Goal: Information Seeking & Learning: Check status

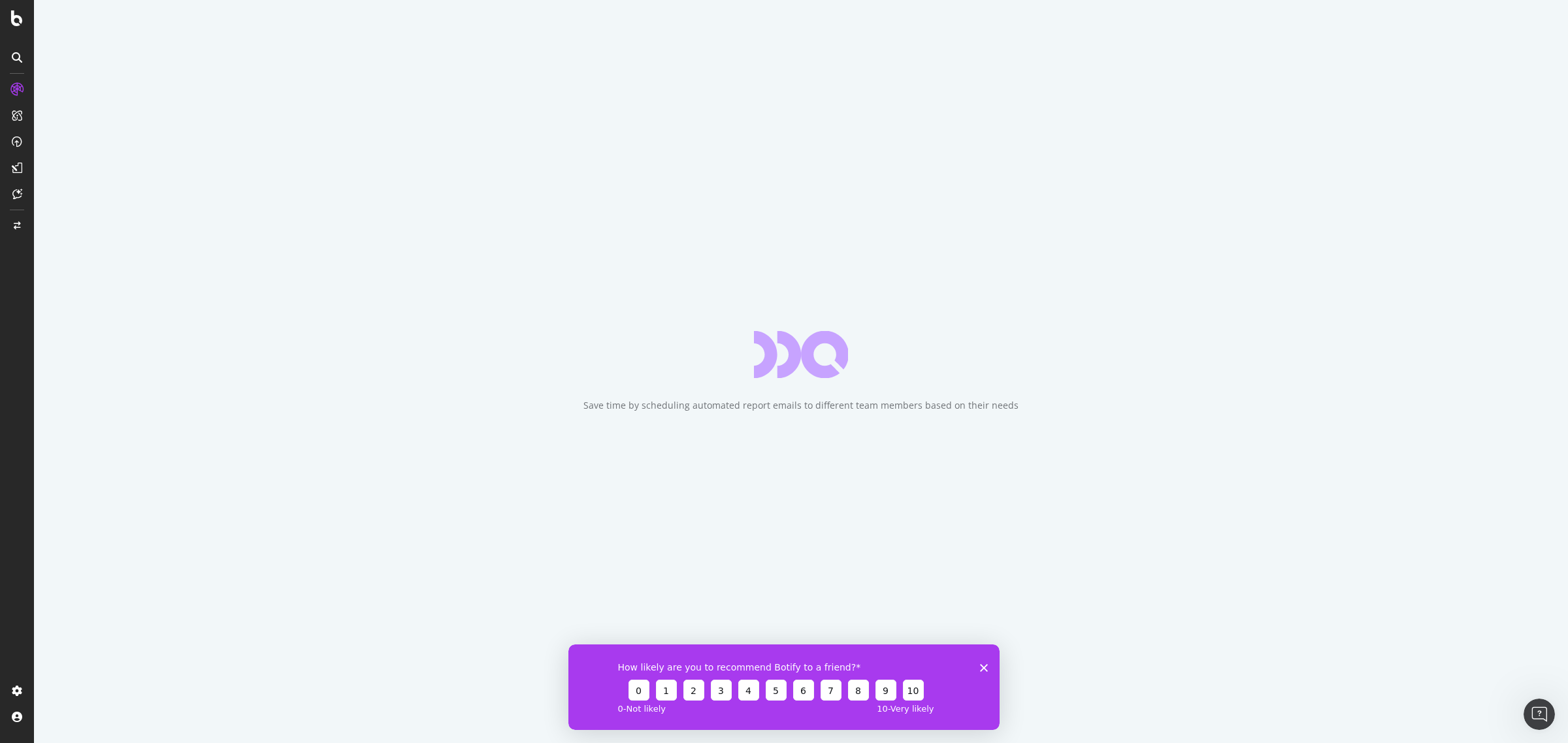
click at [984, 665] on icon "Close survey" at bounding box center [984, 667] width 8 height 8
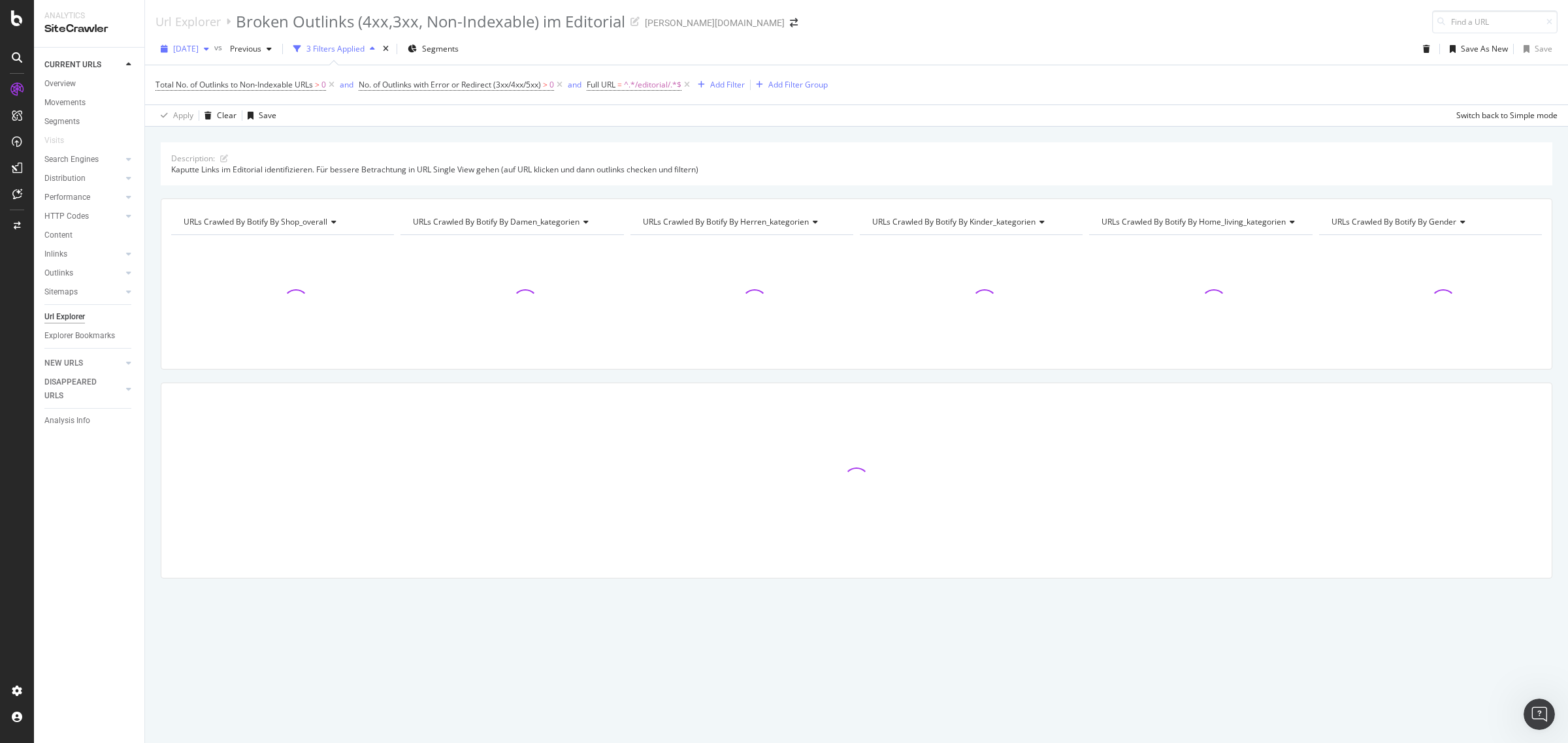
click at [199, 51] on span "[DATE]" at bounding box center [186, 48] width 26 height 11
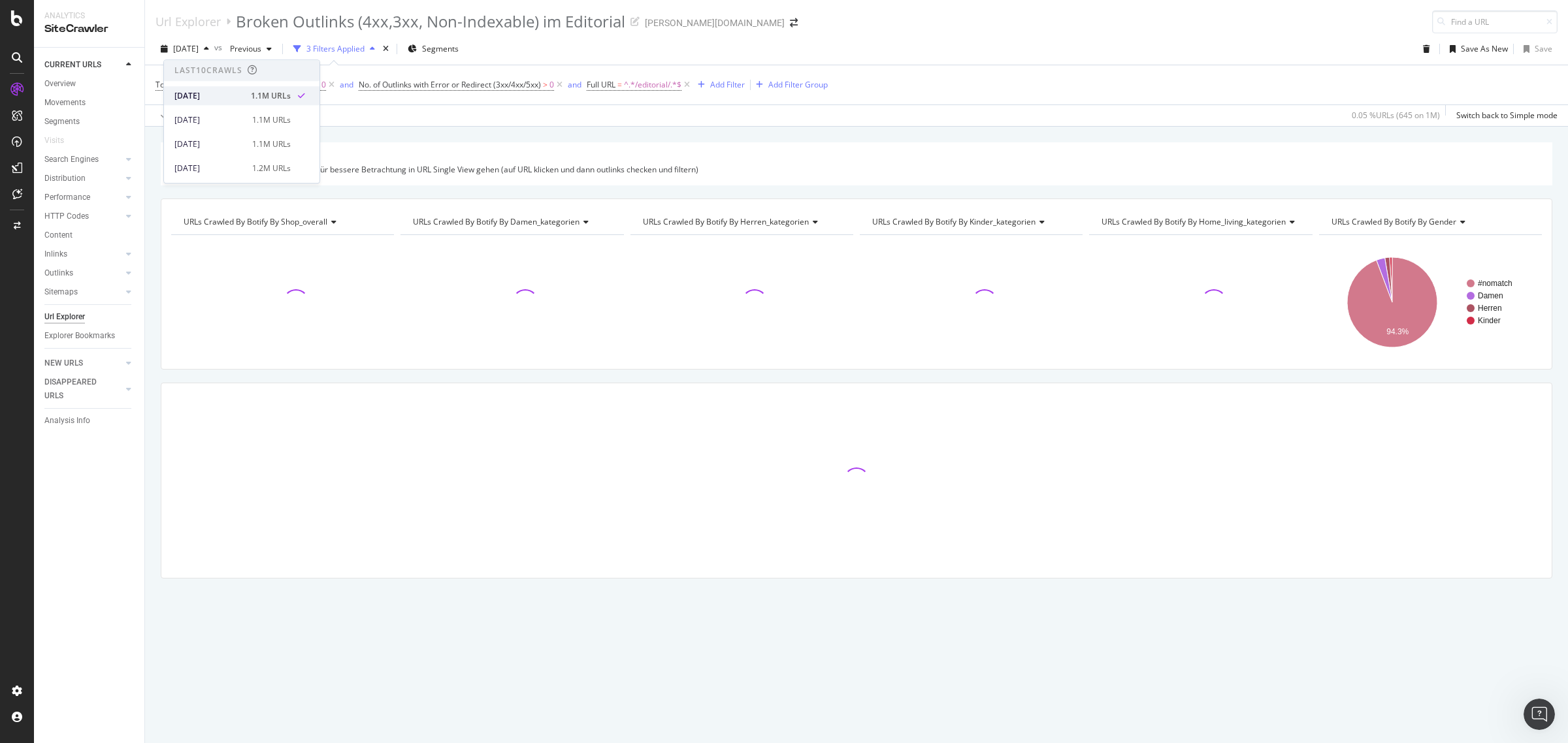
click at [213, 96] on div "[DATE]" at bounding box center [209, 96] width 69 height 12
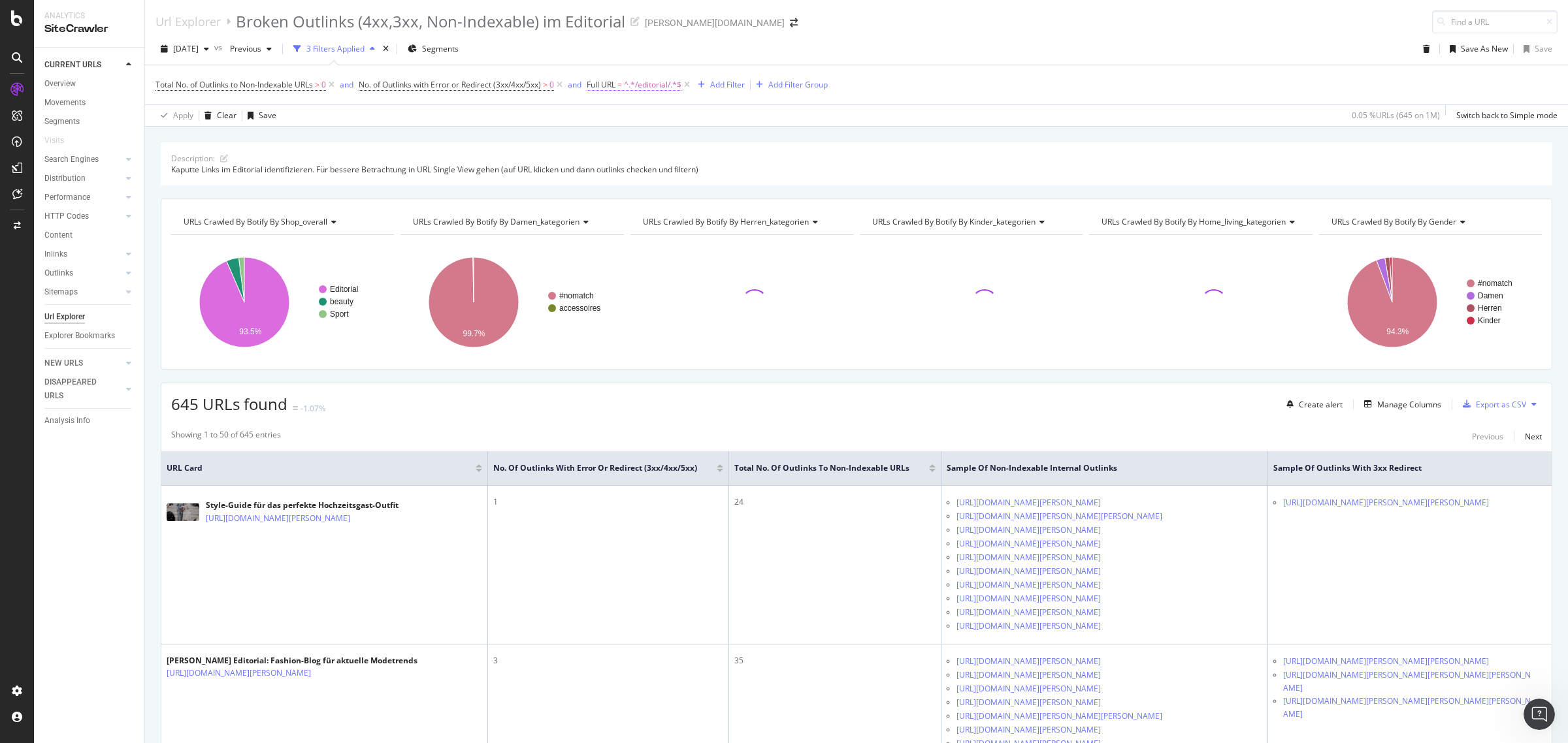
click at [666, 83] on span "^.*/editorial/.*$" at bounding box center [652, 85] width 58 height 18
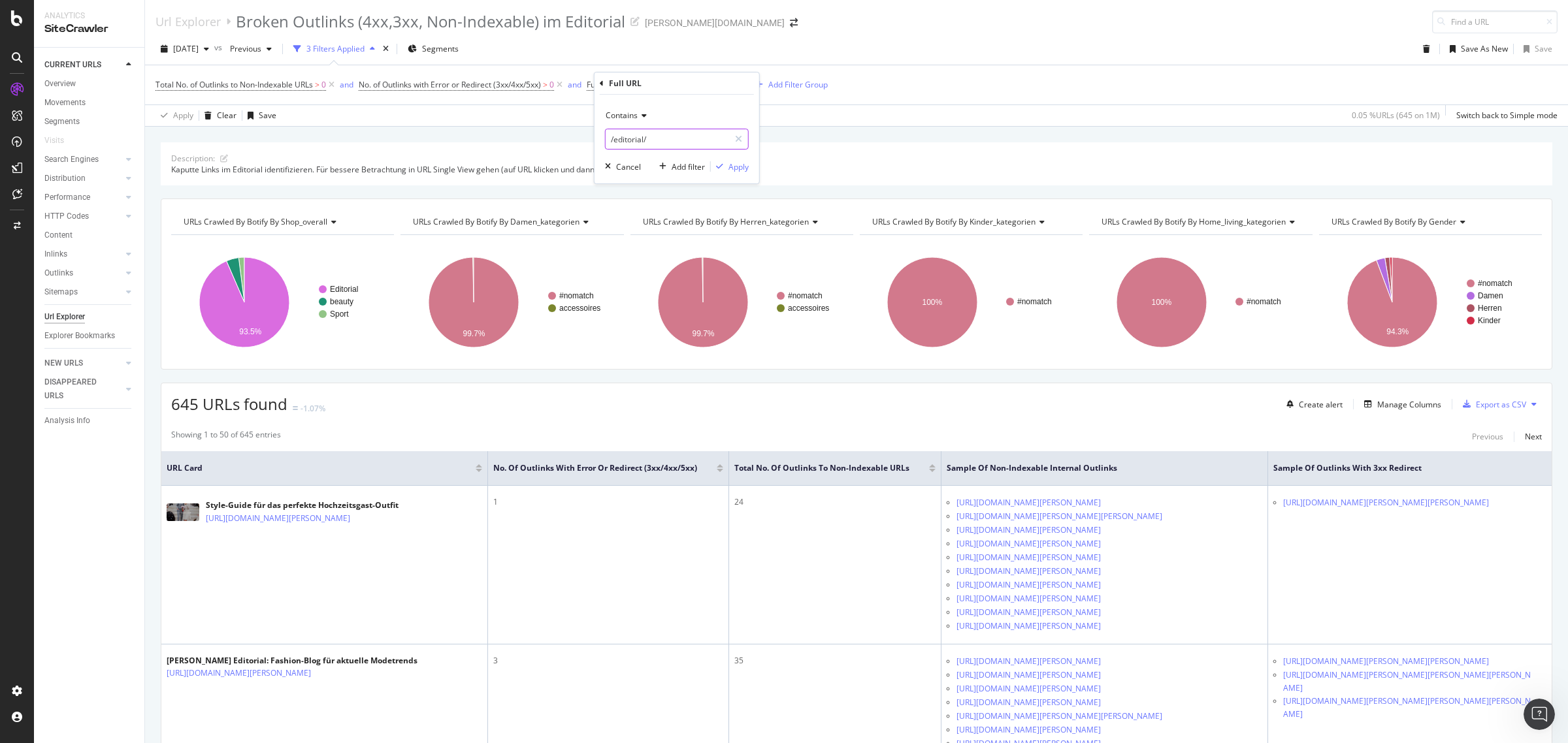
click at [628, 145] on input "/editorial/" at bounding box center [667, 139] width 123 height 21
click at [614, 142] on input "/editorial/" at bounding box center [667, 139] width 123 height 21
click at [612, 140] on input "/editorial/" at bounding box center [667, 139] width 123 height 21
click at [611, 140] on input "/editorial/" at bounding box center [667, 139] width 123 height 21
type input "de/editorial/"
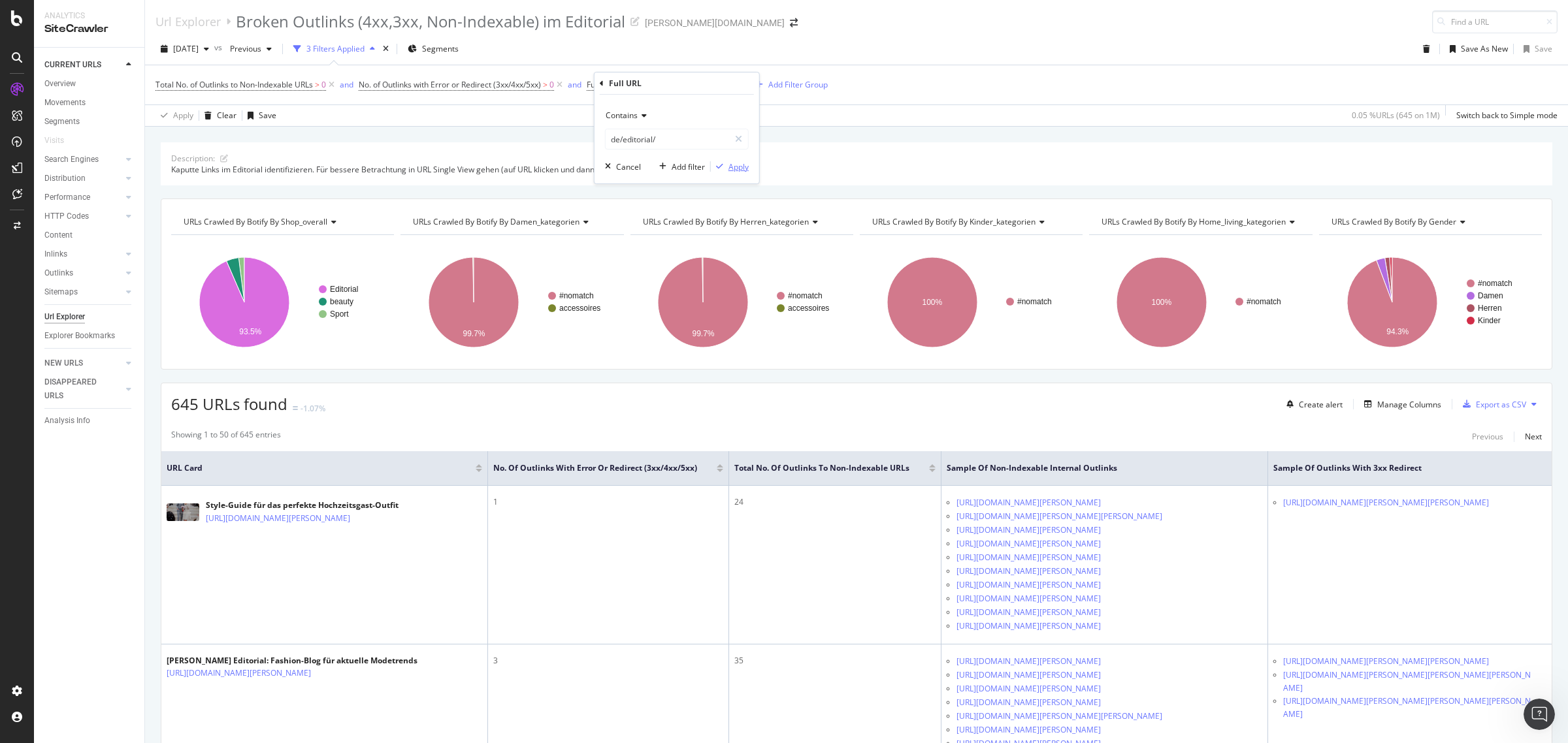
click at [733, 167] on div "Apply" at bounding box center [738, 166] width 20 height 11
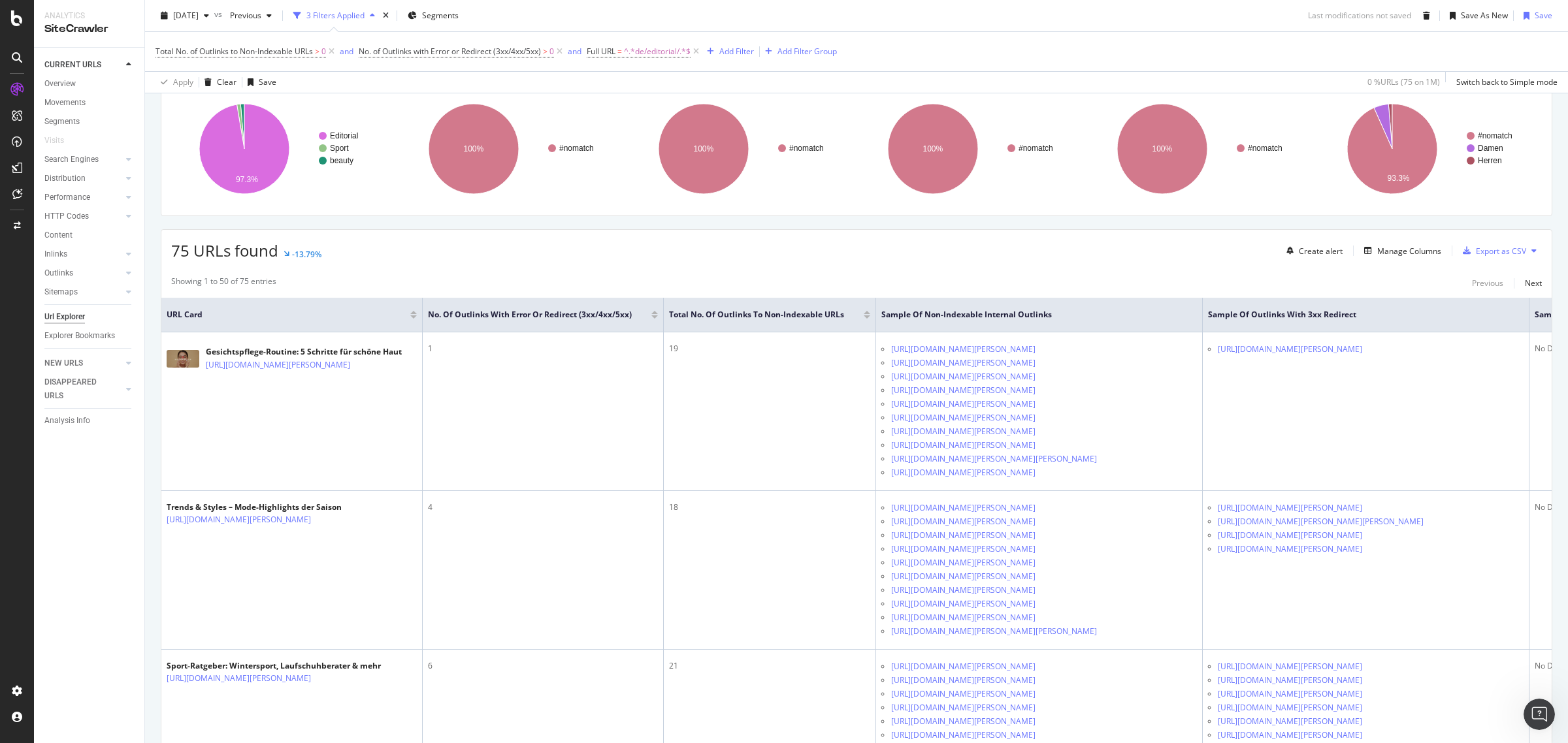
scroll to position [163, 0]
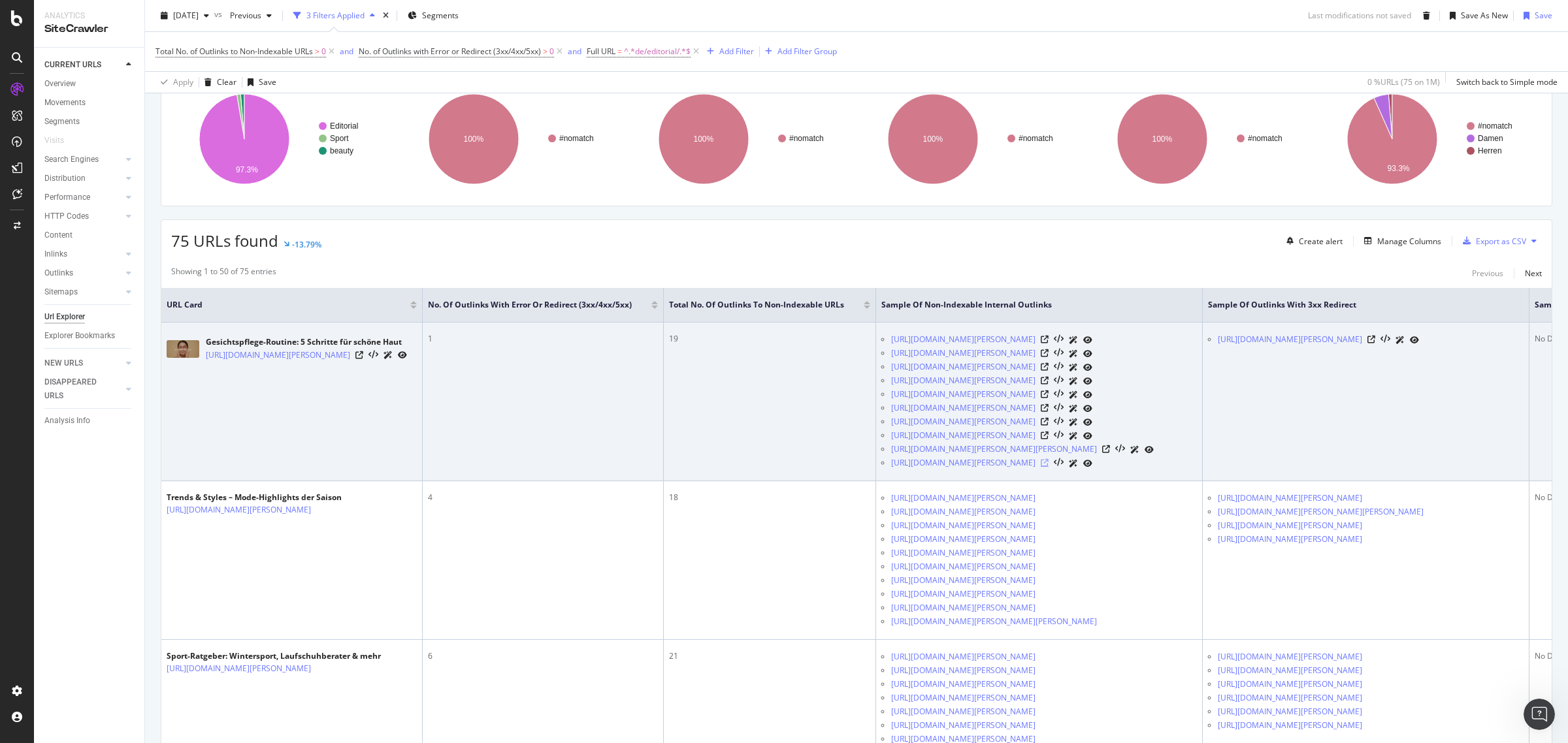
click at [1049, 467] on icon at bounding box center [1044, 463] width 8 height 8
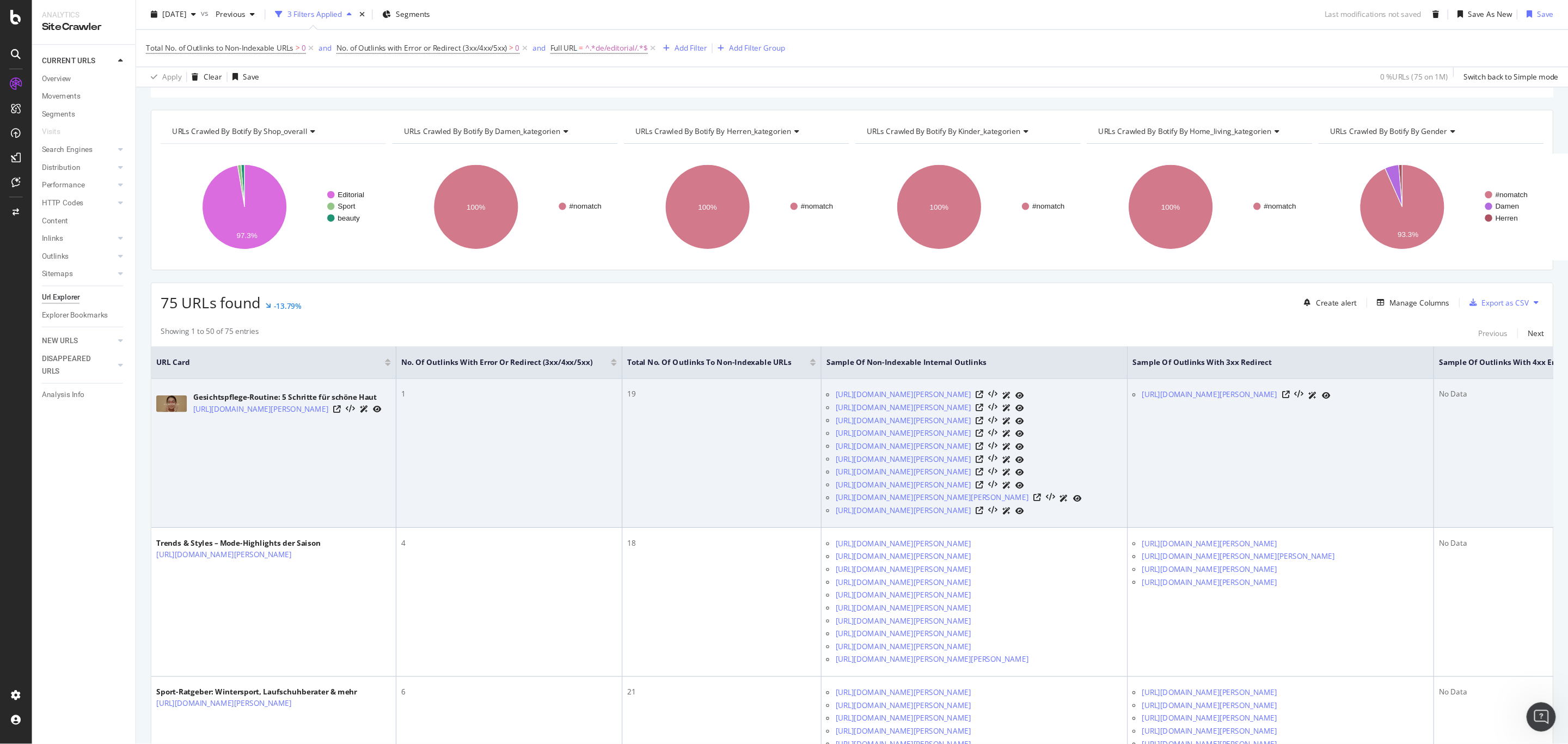
scroll to position [69, 0]
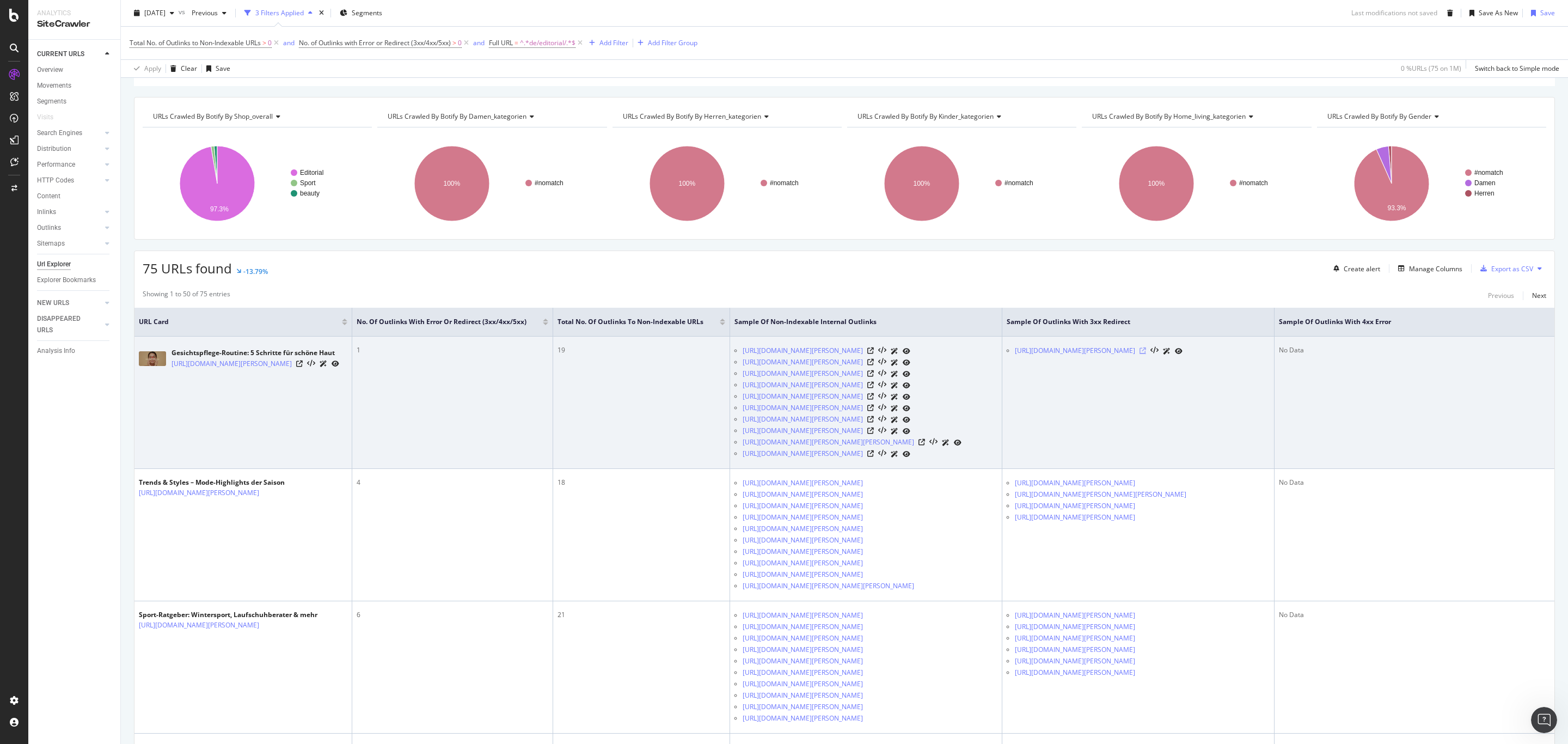
click at [1146, 352] on icon at bounding box center [1143, 351] width 7 height 7
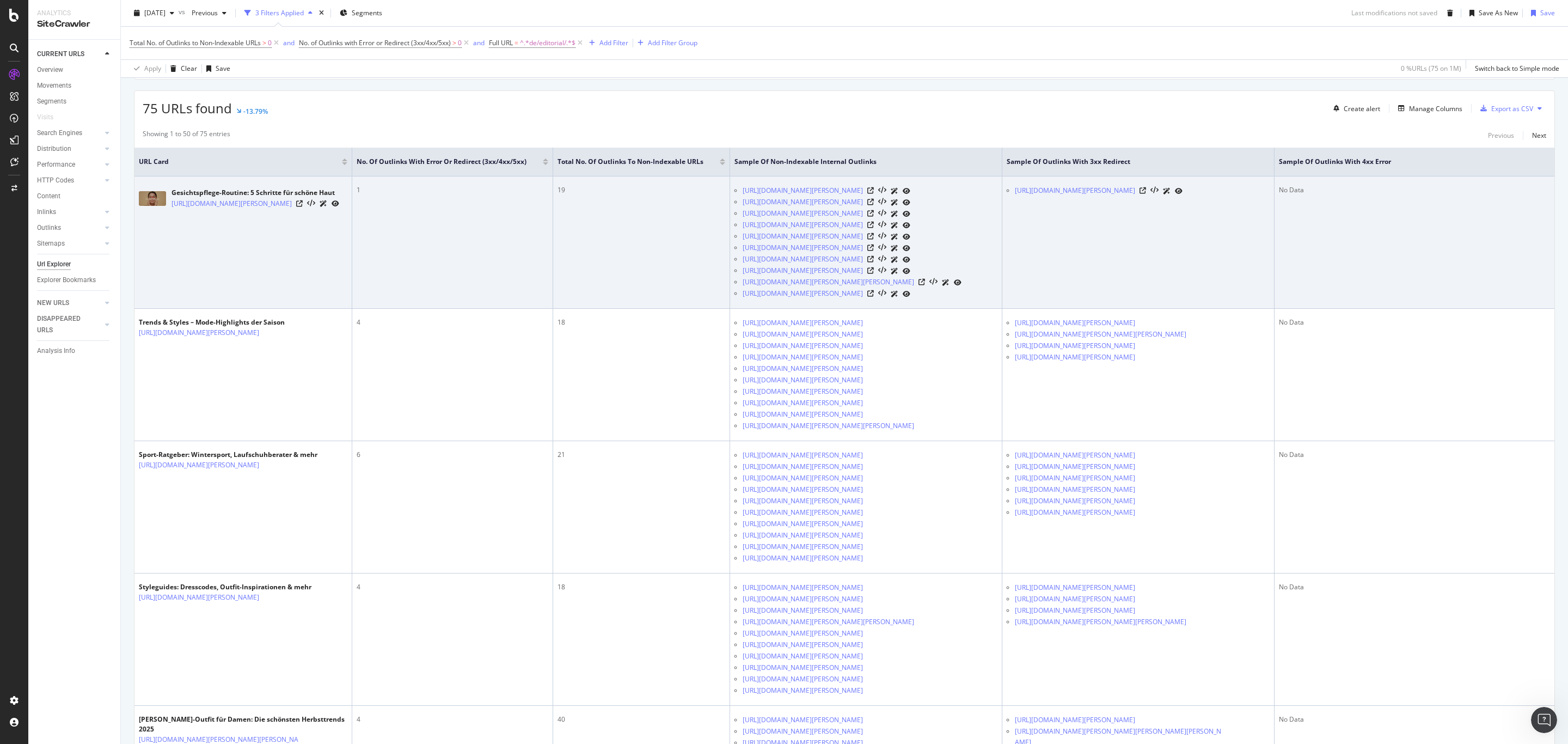
scroll to position [232, 0]
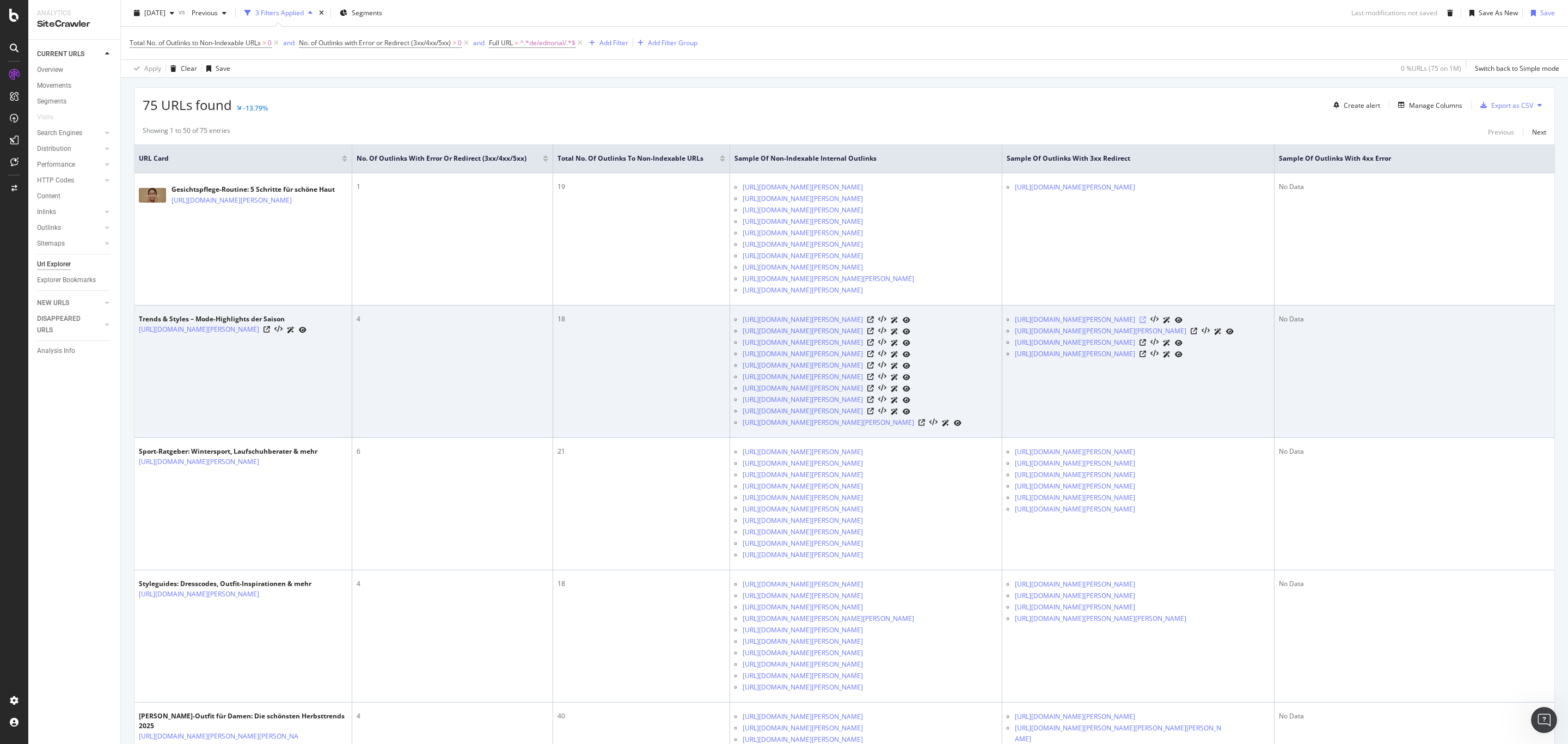
click at [1146, 323] on icon at bounding box center [1143, 320] width 7 height 7
click at [1197, 334] on icon at bounding box center [1194, 331] width 7 height 7
click at [1146, 346] on icon at bounding box center [1143, 342] width 7 height 7
click at [1146, 357] on icon at bounding box center [1143, 354] width 7 height 7
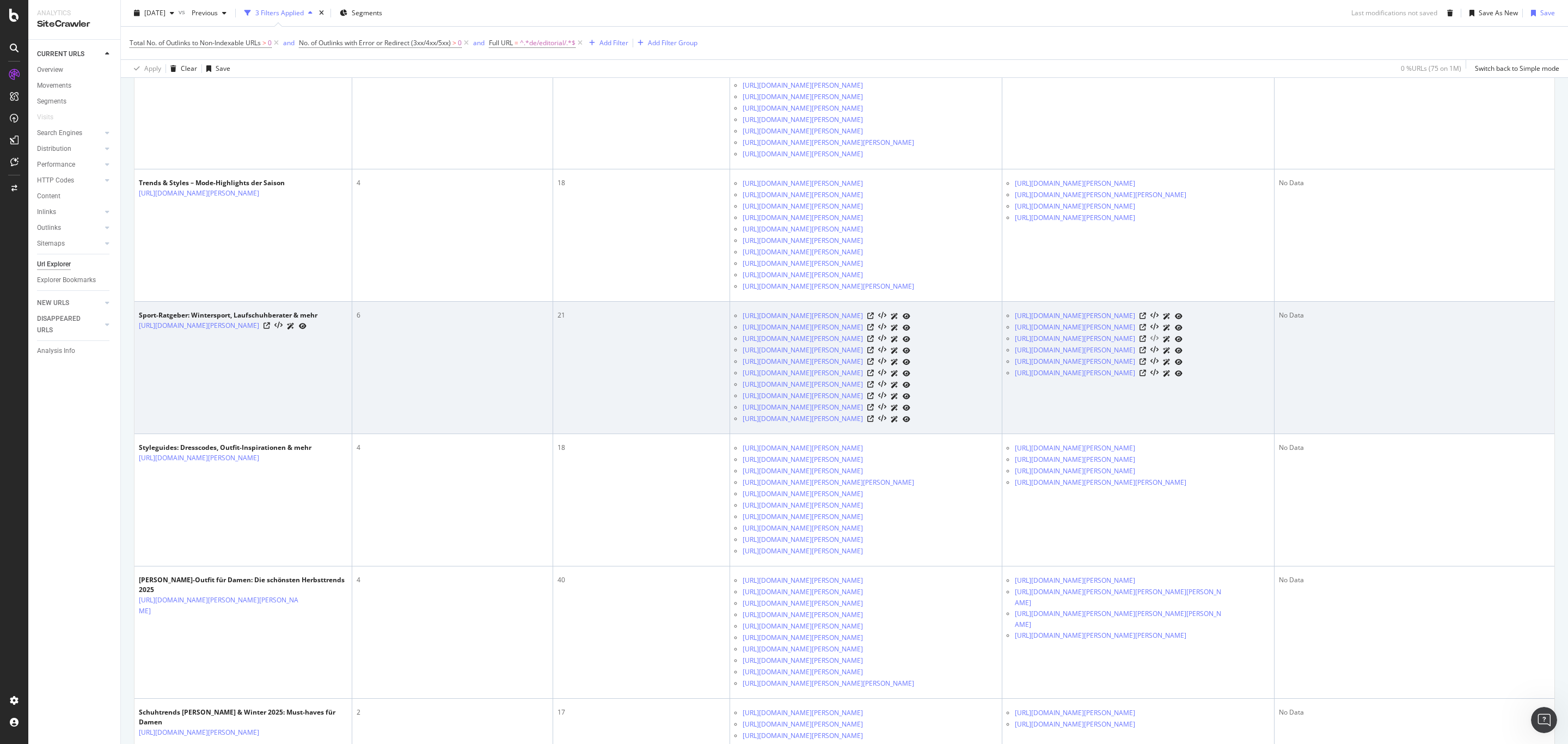
scroll to position [395, 0]
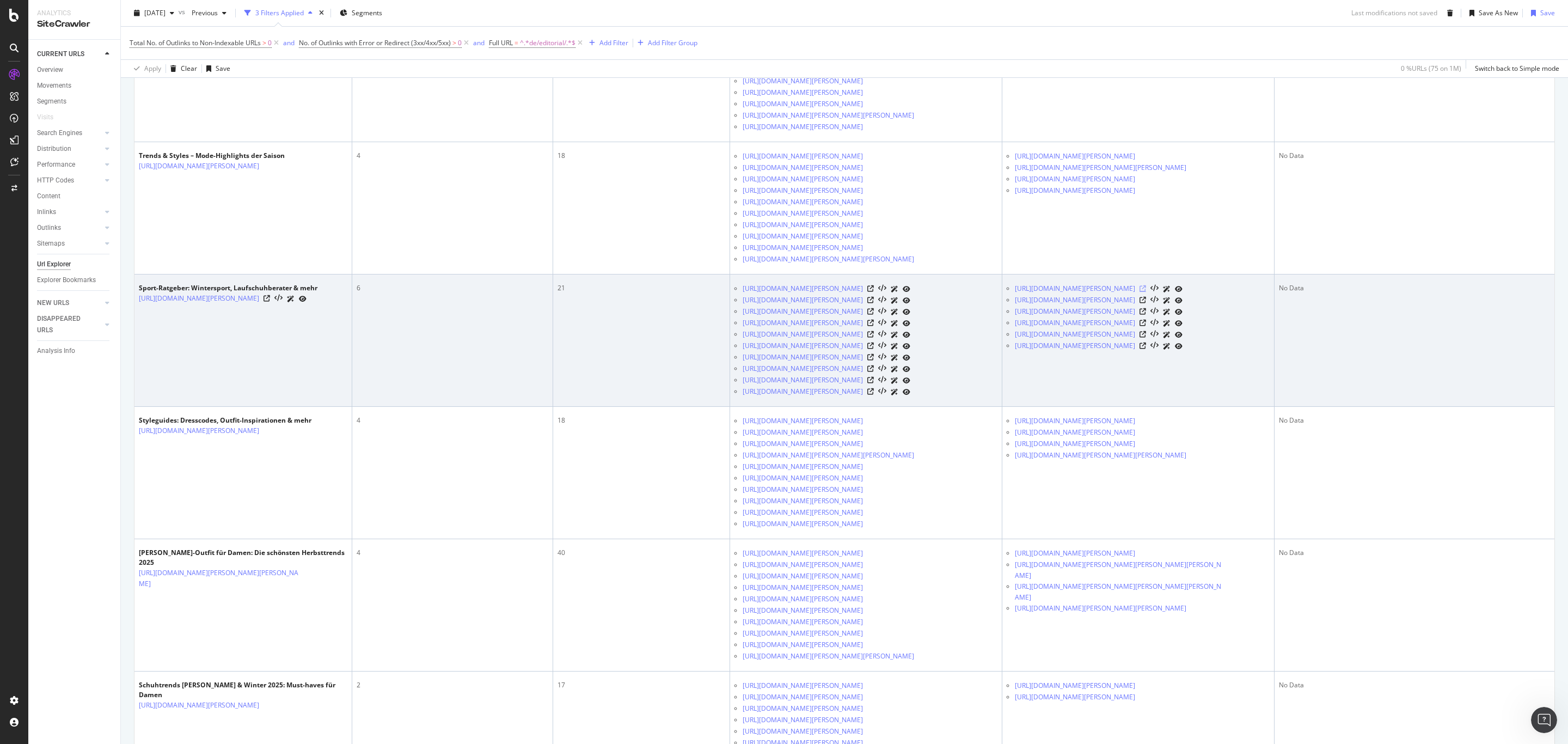
click at [1146, 292] on icon at bounding box center [1143, 289] width 7 height 7
click at [1146, 303] on icon at bounding box center [1143, 300] width 7 height 7
click at [1146, 315] on icon at bounding box center [1143, 311] width 7 height 7
click at [1146, 326] on icon at bounding box center [1143, 323] width 7 height 7
click at [1146, 338] on icon at bounding box center [1143, 334] width 7 height 7
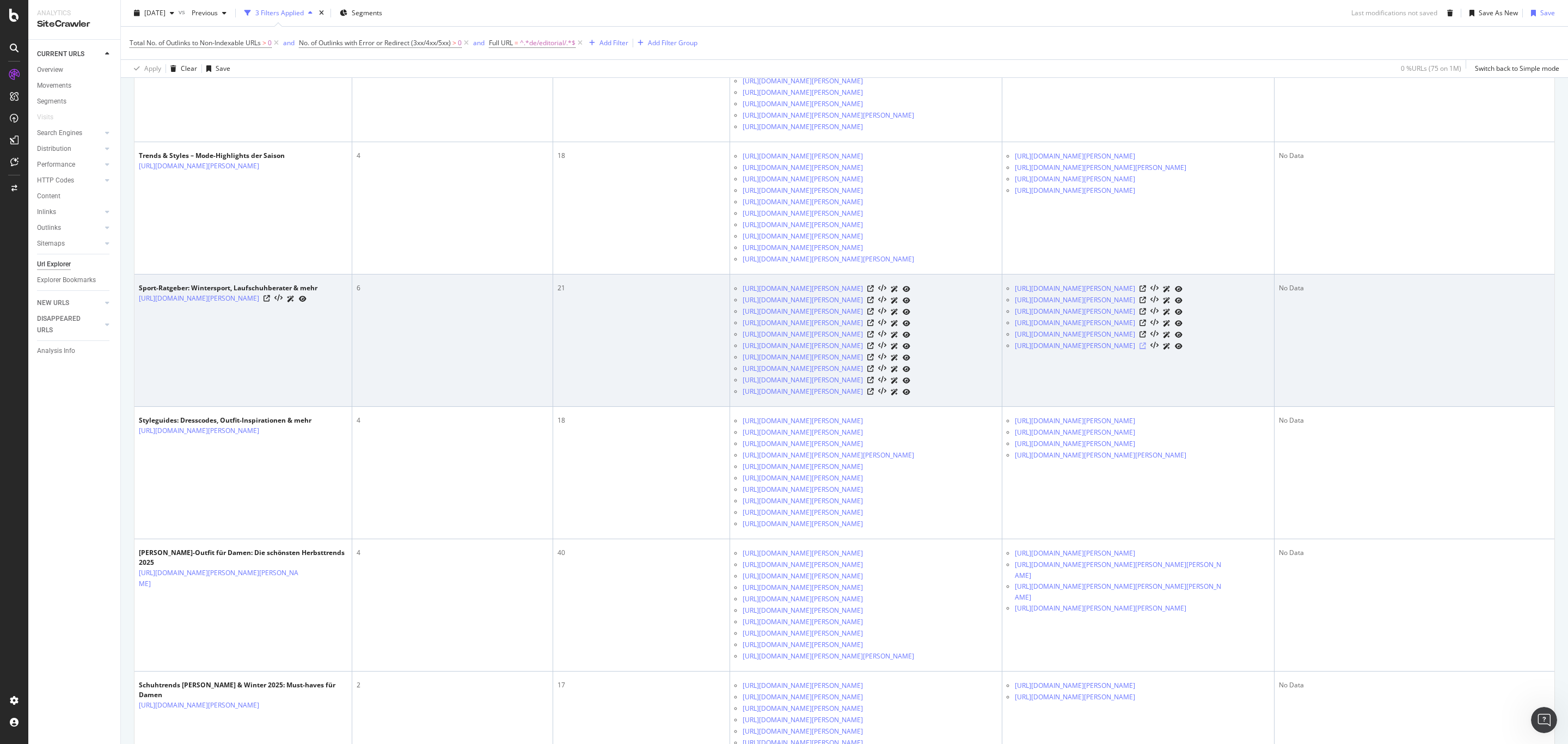
click at [1146, 349] on icon at bounding box center [1143, 346] width 7 height 7
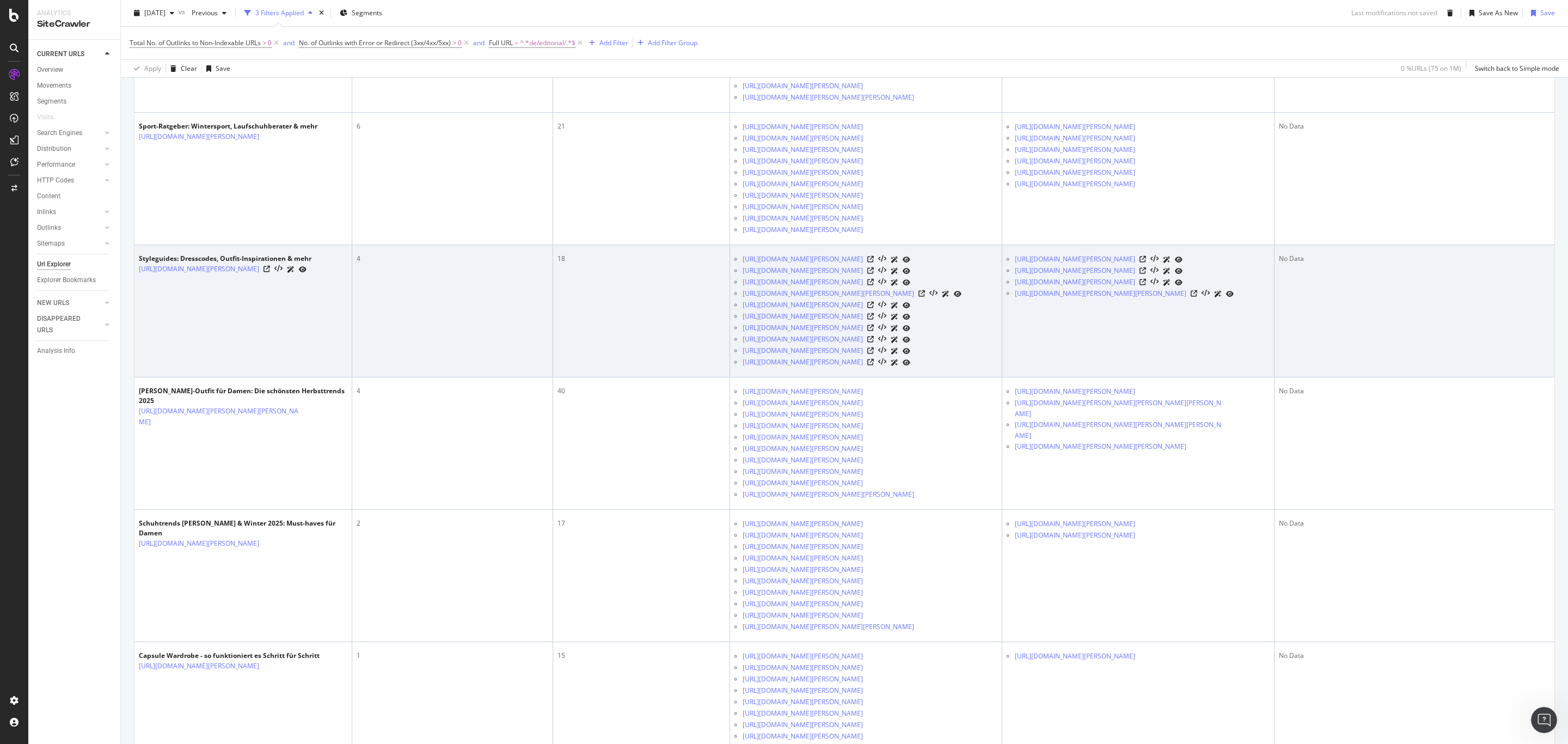
scroll to position [559, 0]
click at [1146, 261] on icon at bounding box center [1143, 258] width 7 height 7
click at [1146, 272] on icon at bounding box center [1143, 268] width 7 height 7
click at [1146, 284] on icon at bounding box center [1143, 280] width 7 height 7
click at [1197, 295] on icon at bounding box center [1194, 292] width 7 height 7
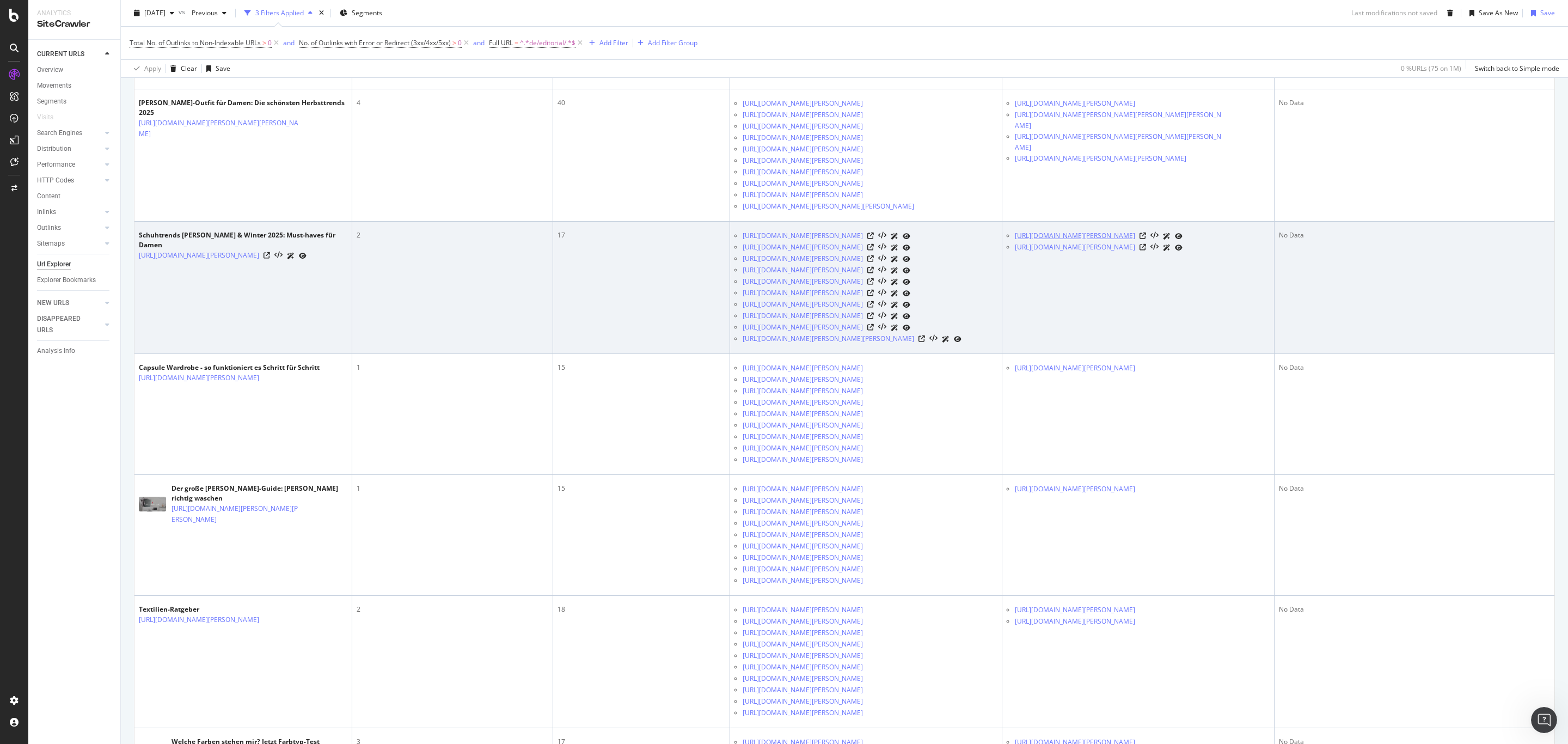
scroll to position [885, 0]
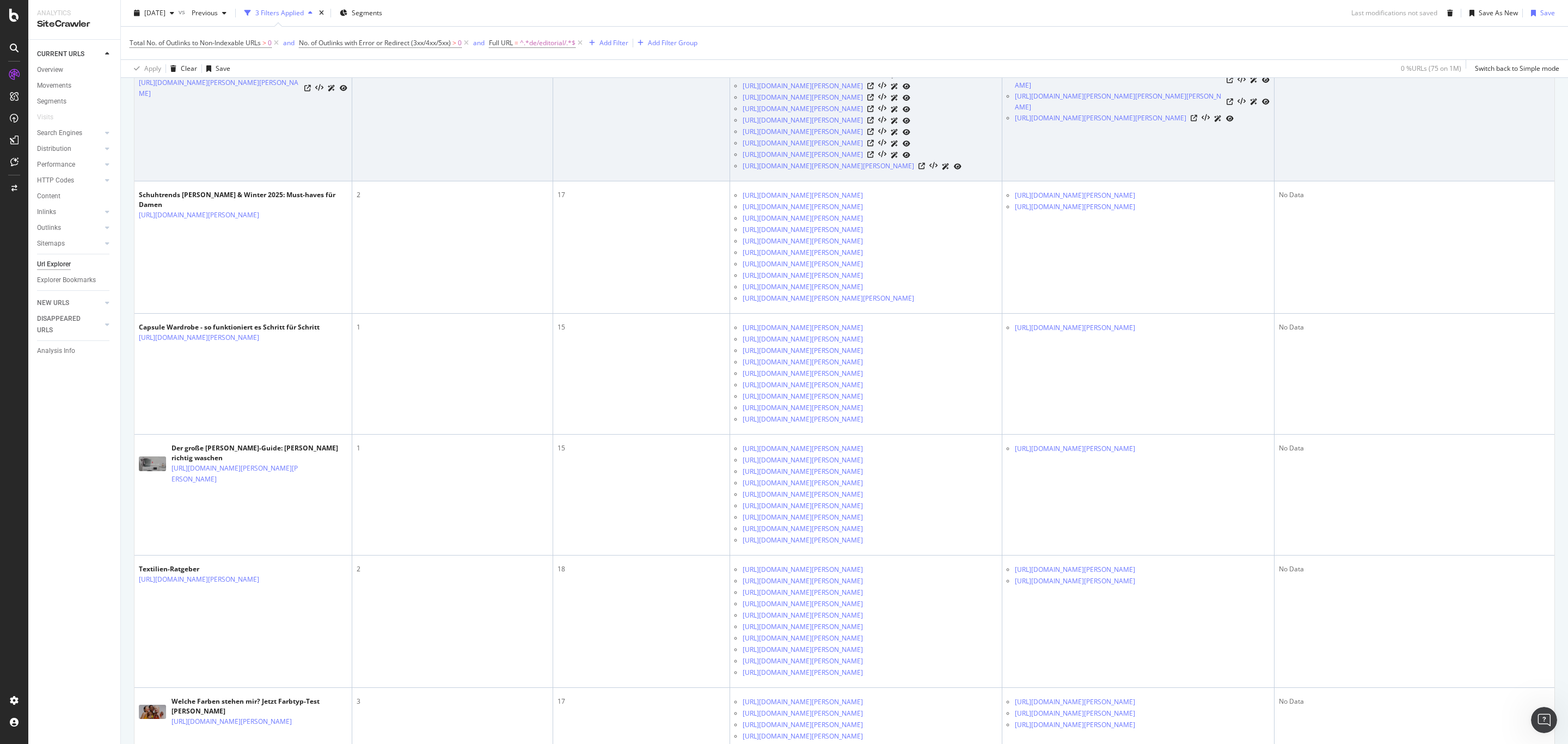
click at [1146, 66] on icon at bounding box center [1143, 63] width 7 height 7
click at [1232, 83] on icon at bounding box center [1230, 80] width 7 height 7
click at [1230, 105] on icon at bounding box center [1230, 102] width 7 height 7
click at [1197, 121] on icon at bounding box center [1194, 118] width 7 height 7
click at [309, 91] on icon at bounding box center [307, 88] width 7 height 7
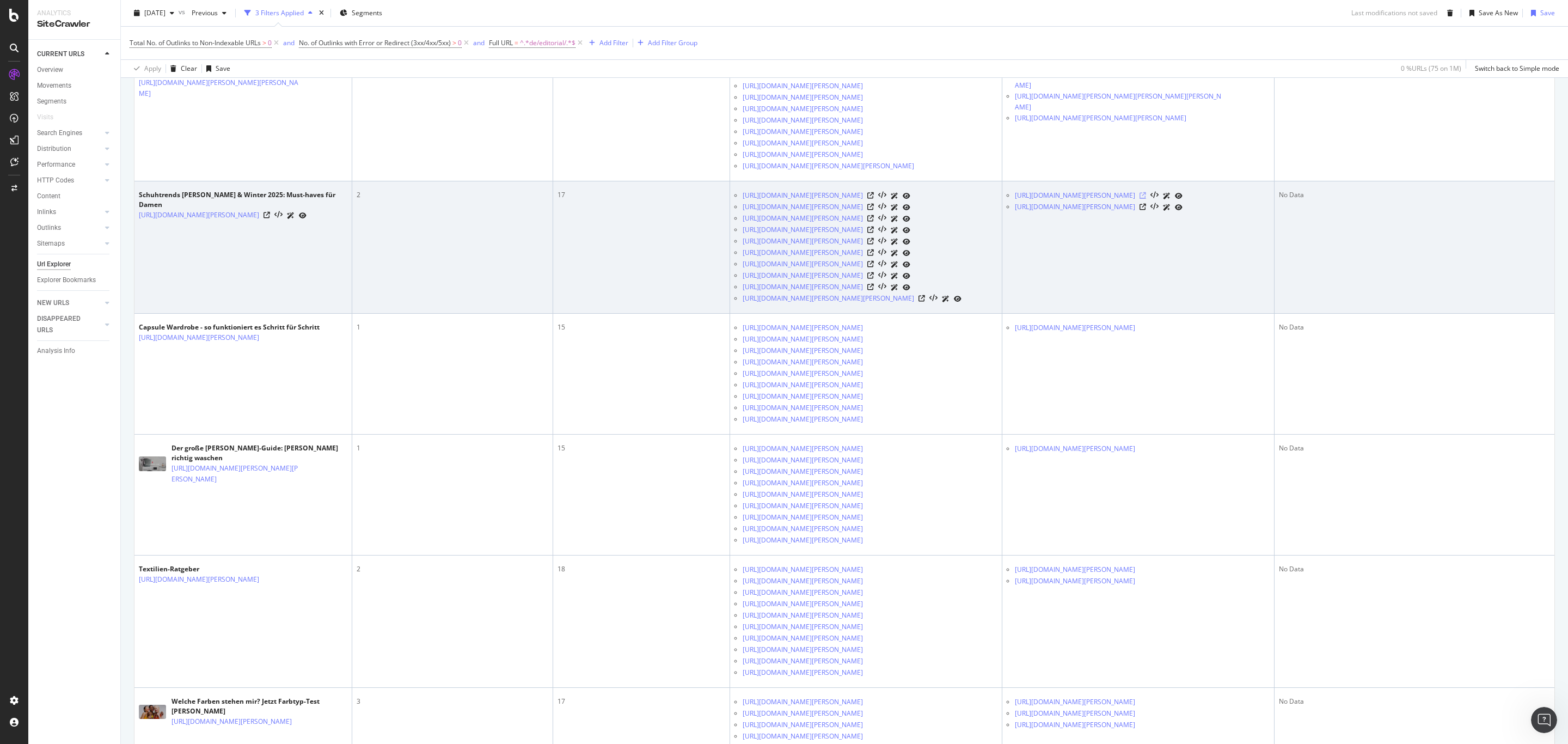
click at [1146, 198] on icon at bounding box center [1143, 195] width 7 height 7
click at [1146, 210] on icon at bounding box center [1143, 207] width 7 height 7
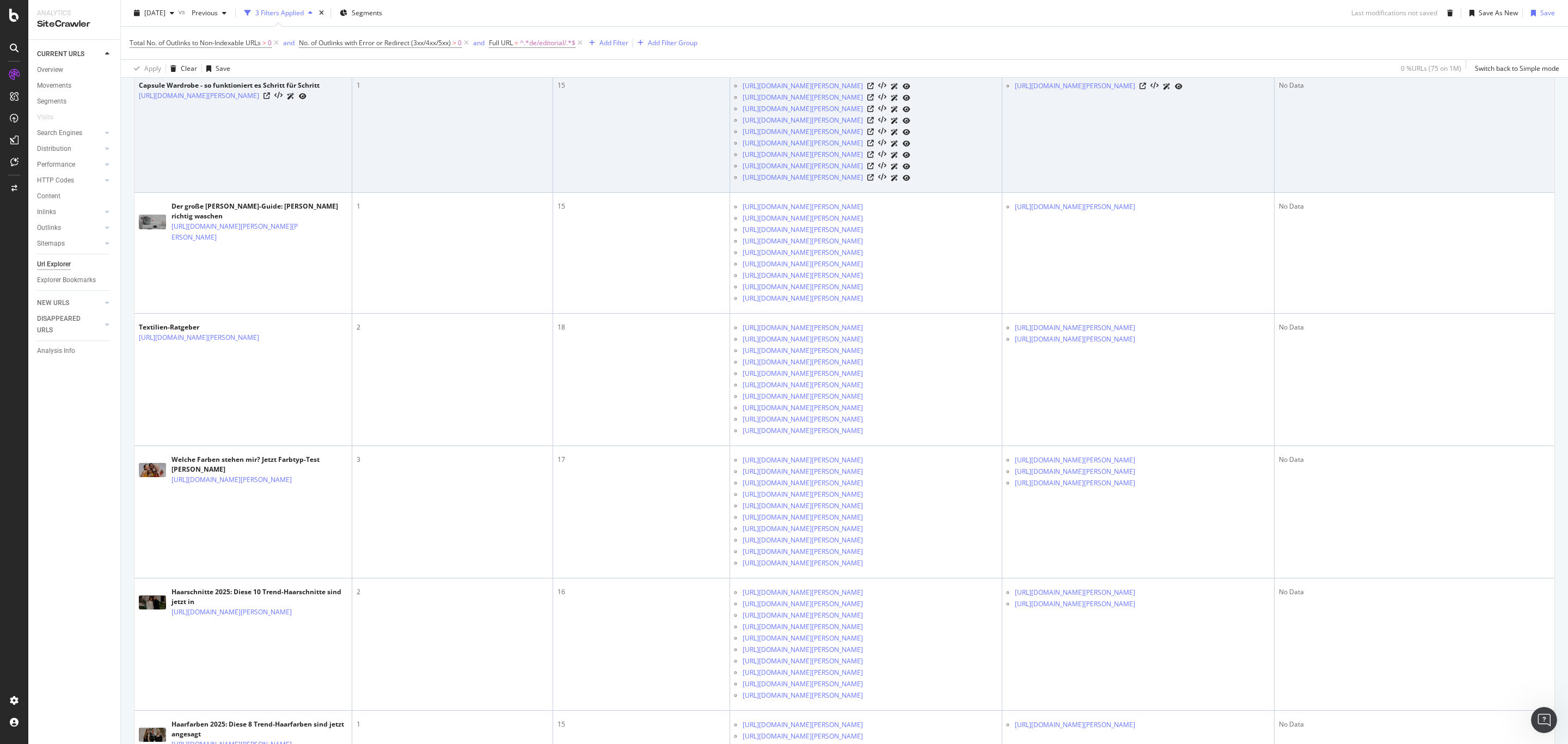
scroll to position [1131, 0]
click at [1146, 86] on icon at bounding box center [1143, 83] width 7 height 7
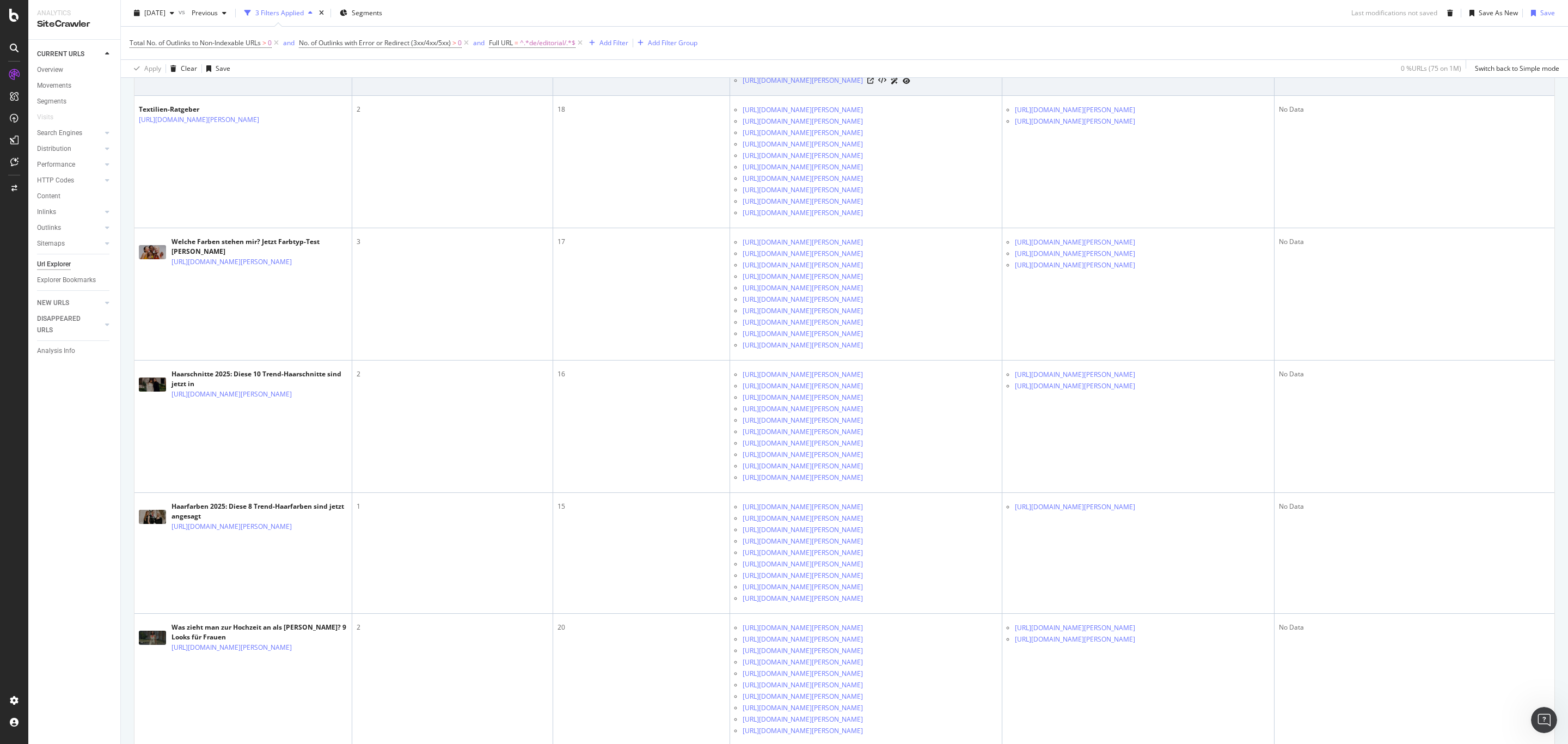
scroll to position [1375, 0]
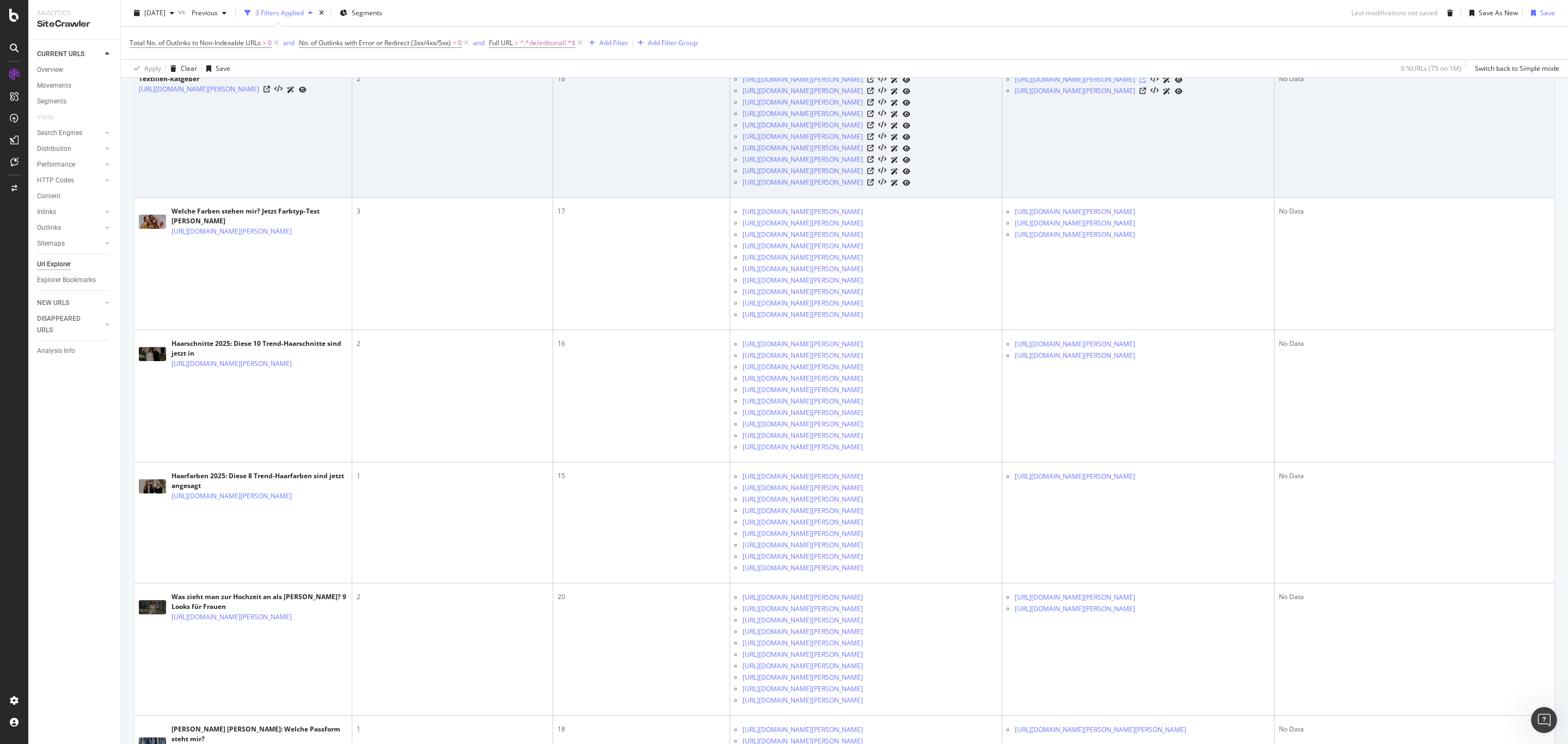
click at [1146, 83] on icon at bounding box center [1143, 79] width 7 height 7
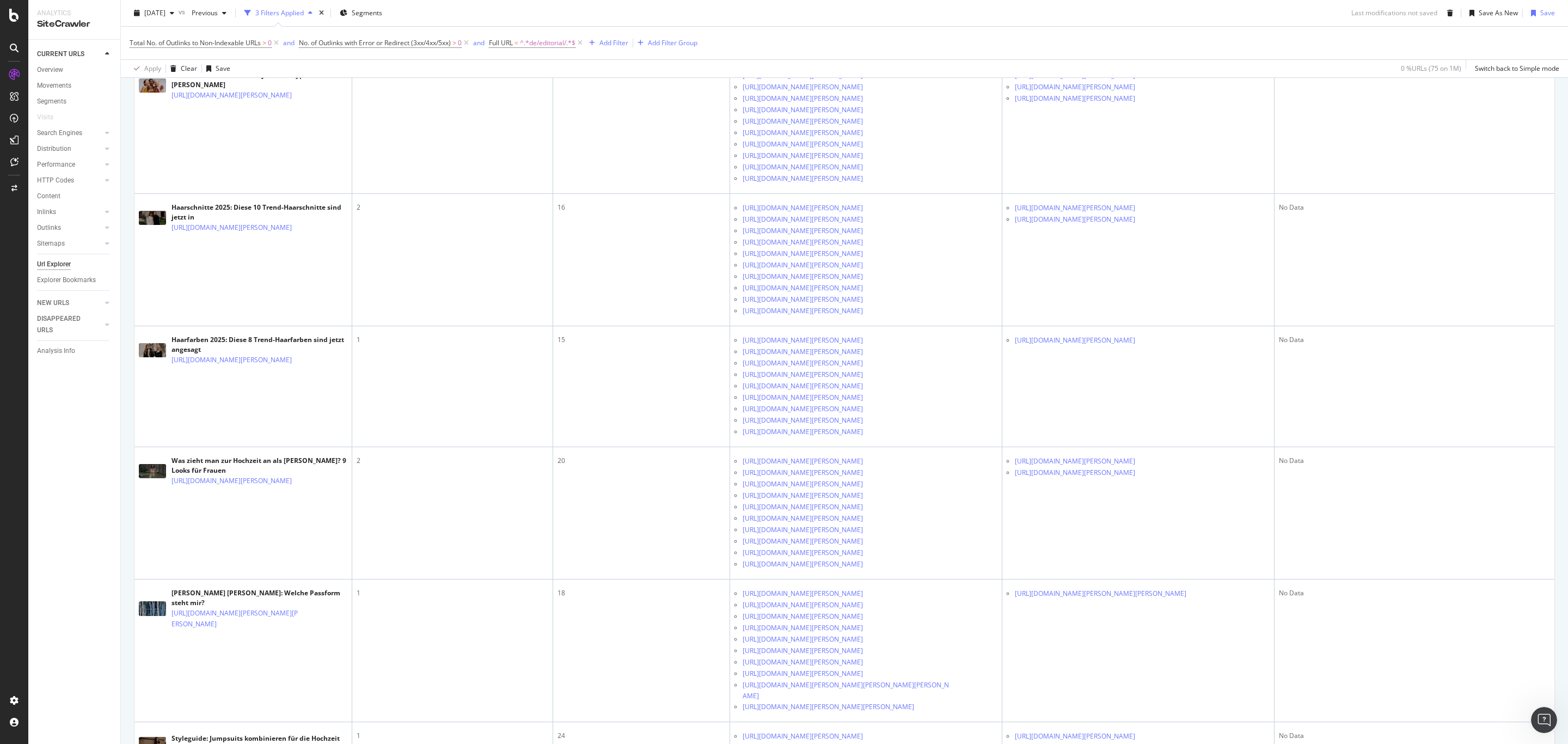
scroll to position [1539, 0]
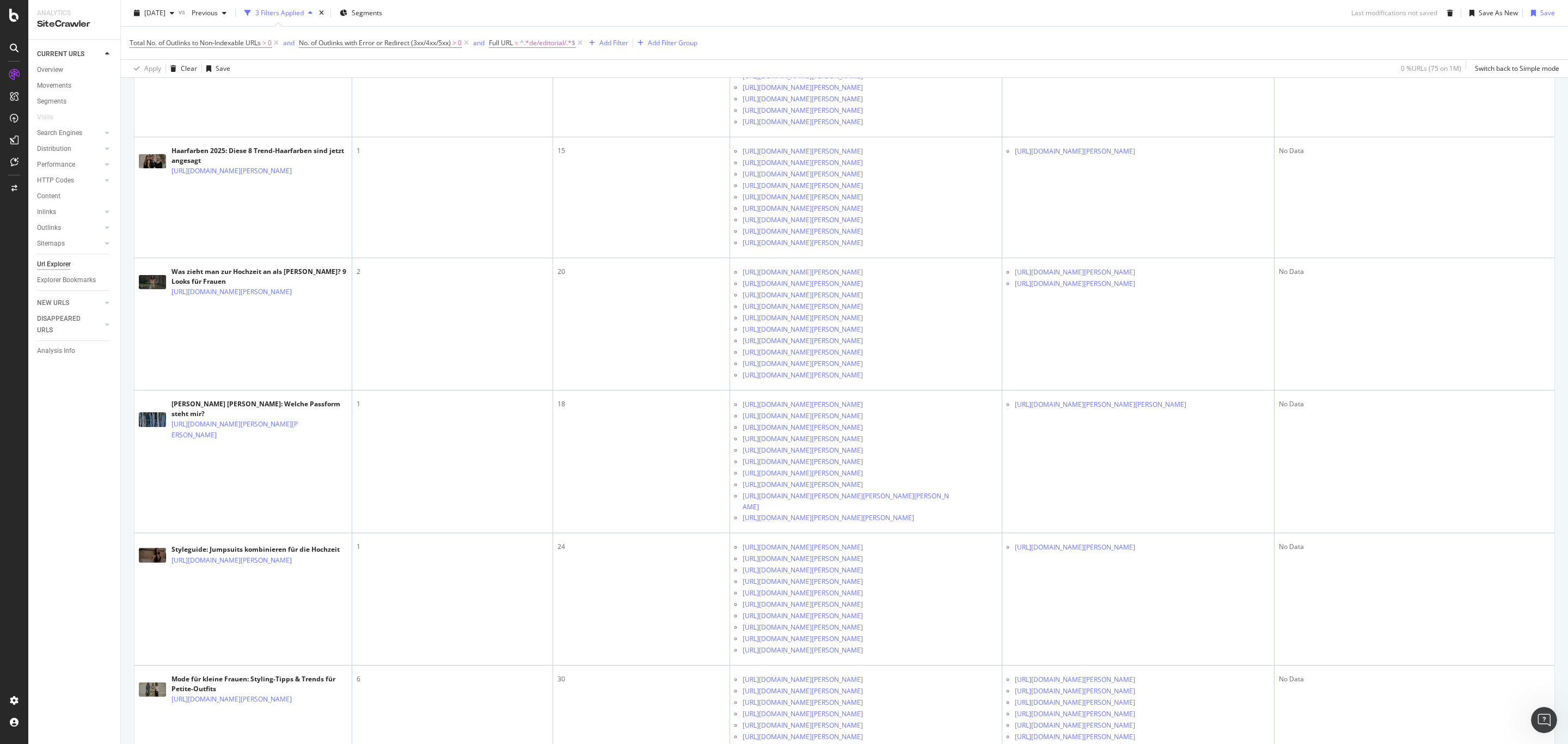
scroll to position [1702, 0]
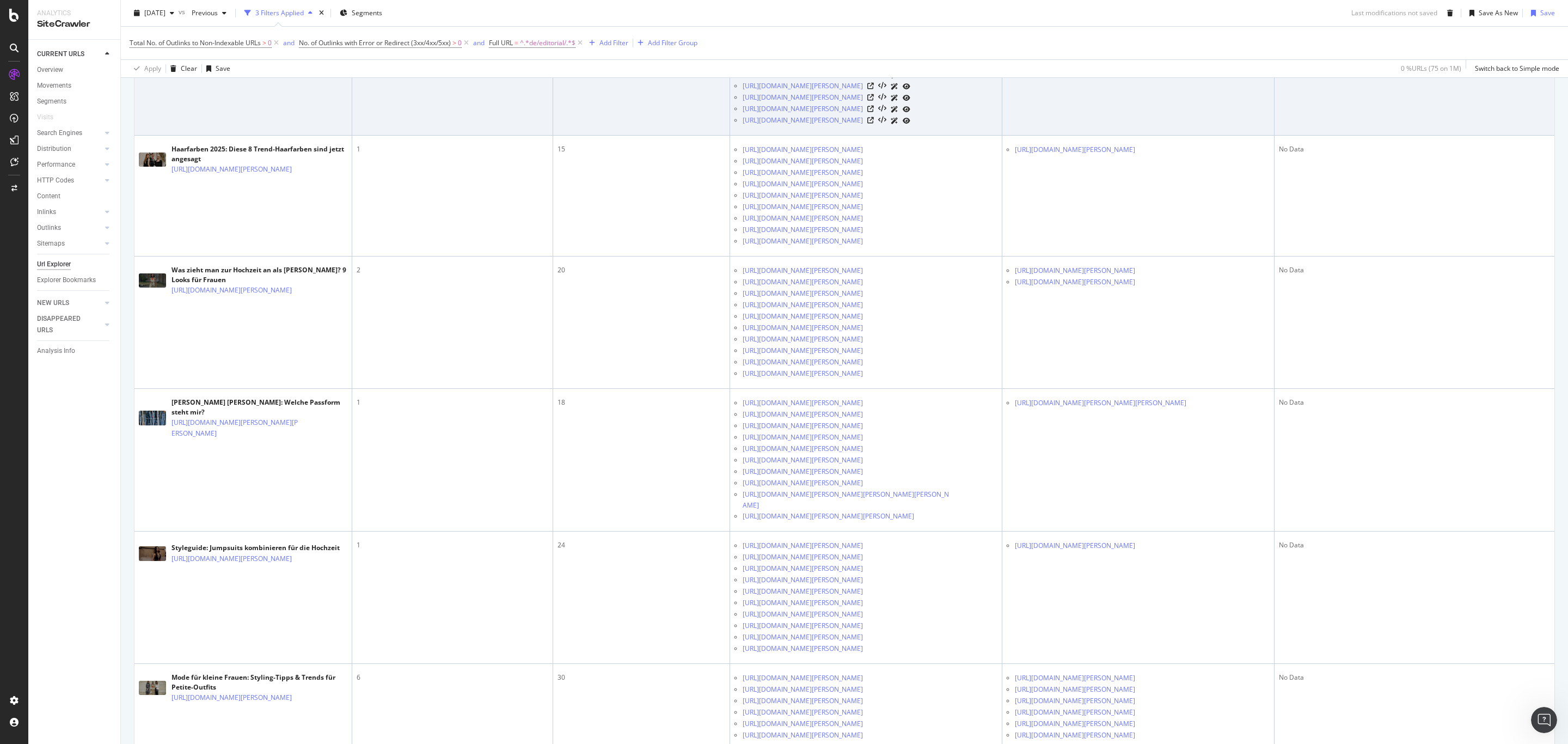
click at [1146, 21] on icon at bounding box center [1143, 17] width 7 height 7
click at [1146, 32] on icon at bounding box center [1143, 29] width 7 height 7
click at [1146, 21] on icon at bounding box center [1143, 17] width 7 height 7
click at [1146, 32] on icon at bounding box center [1143, 29] width 7 height 7
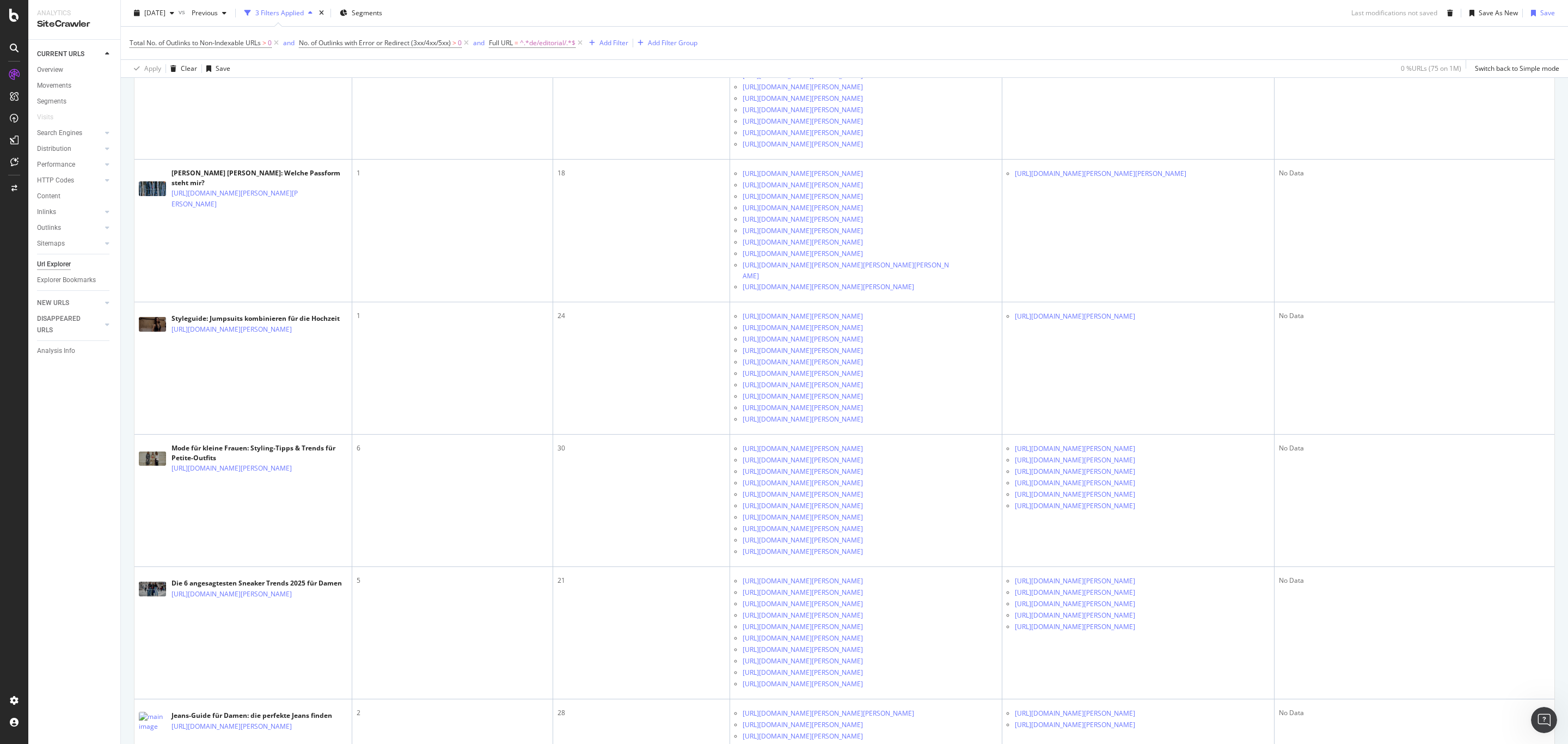
scroll to position [1948, 0]
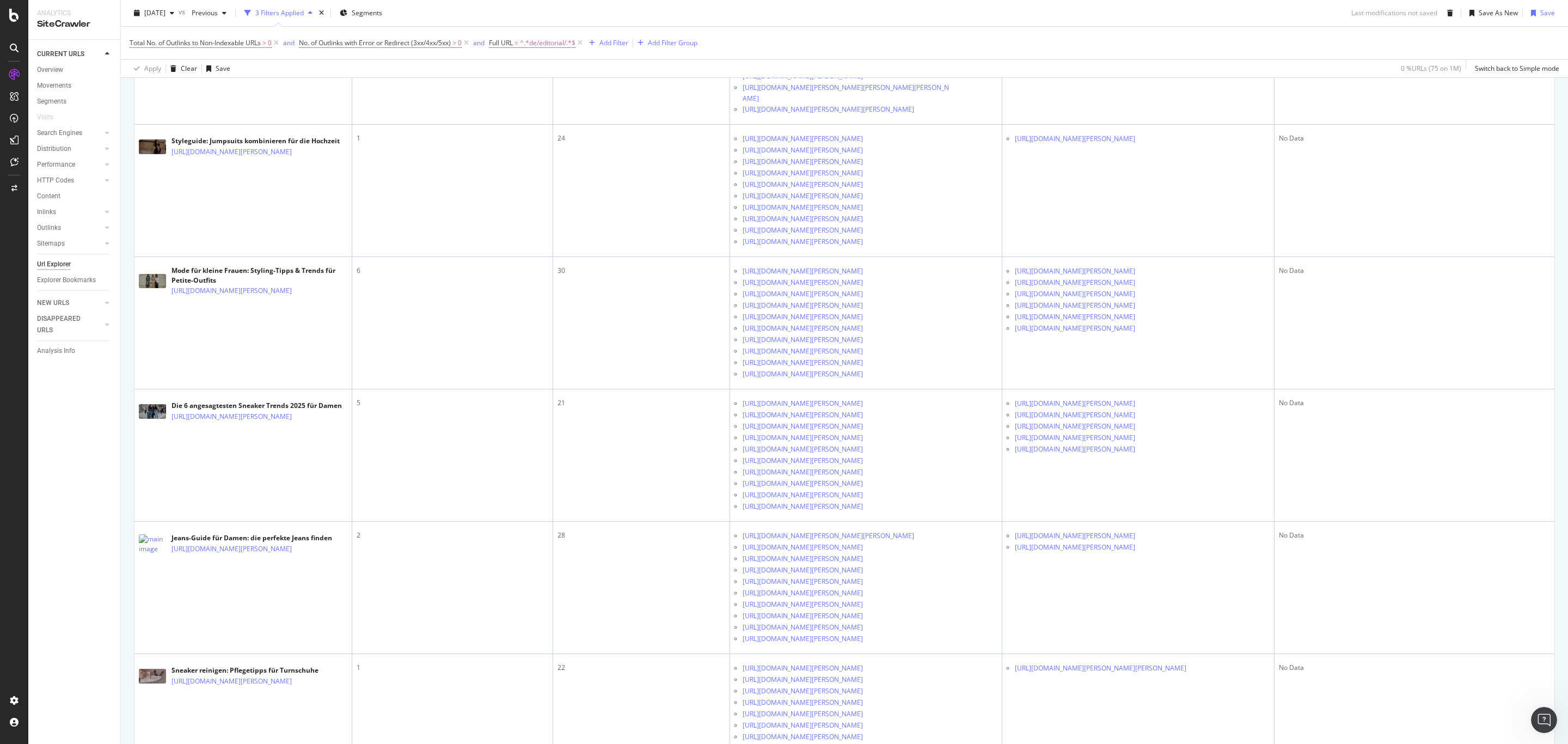
scroll to position [2111, 0]
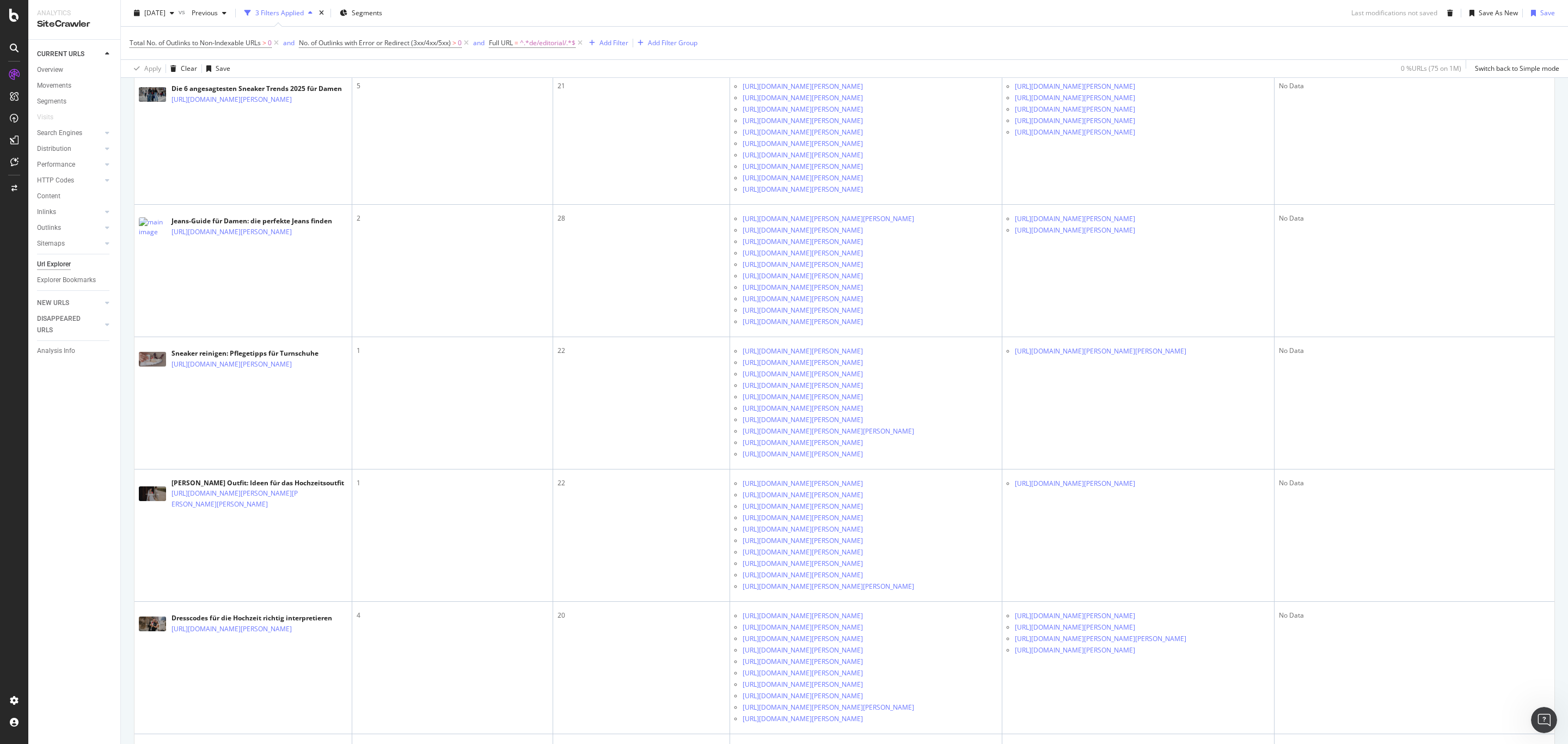
scroll to position [2438, 0]
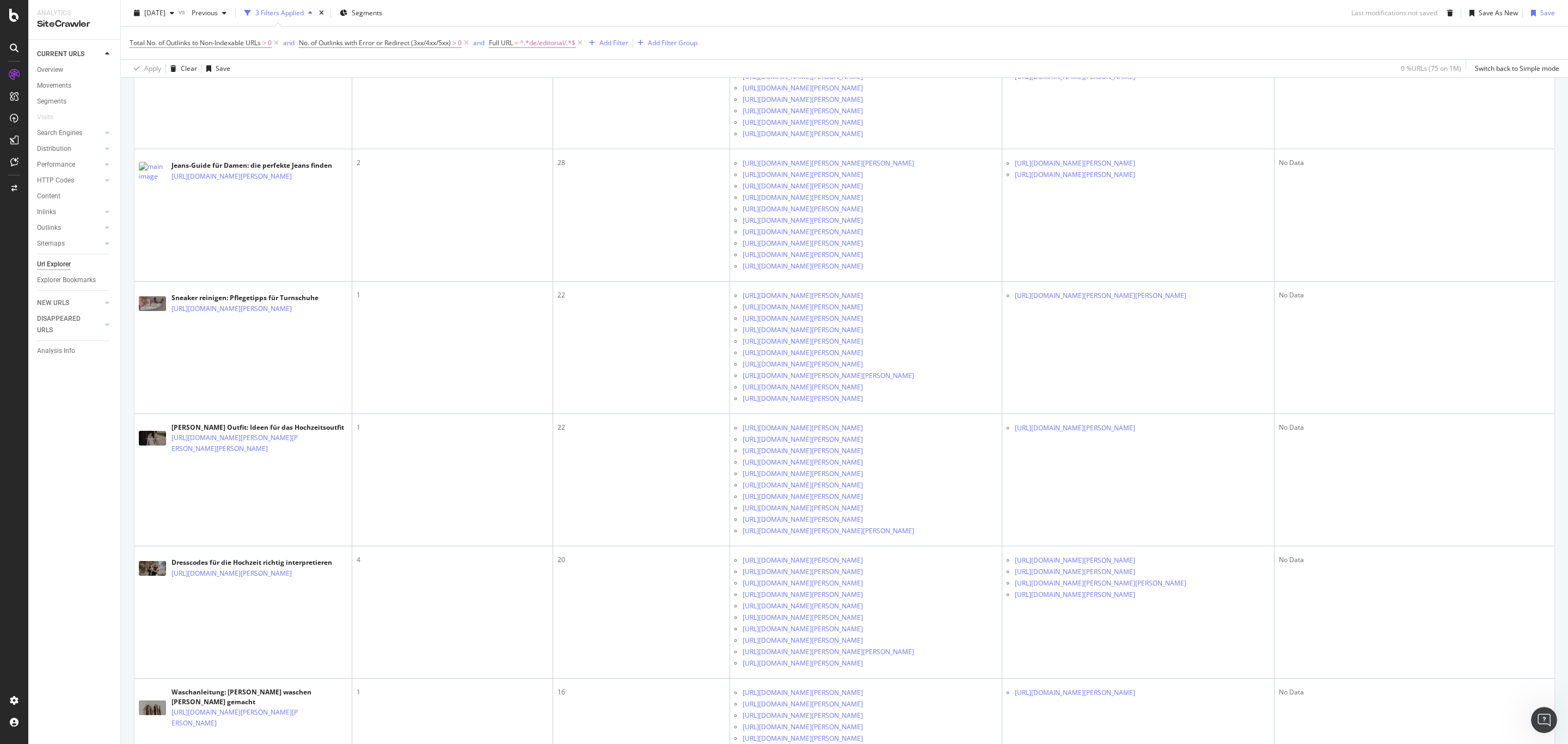
scroll to position [2519, 0]
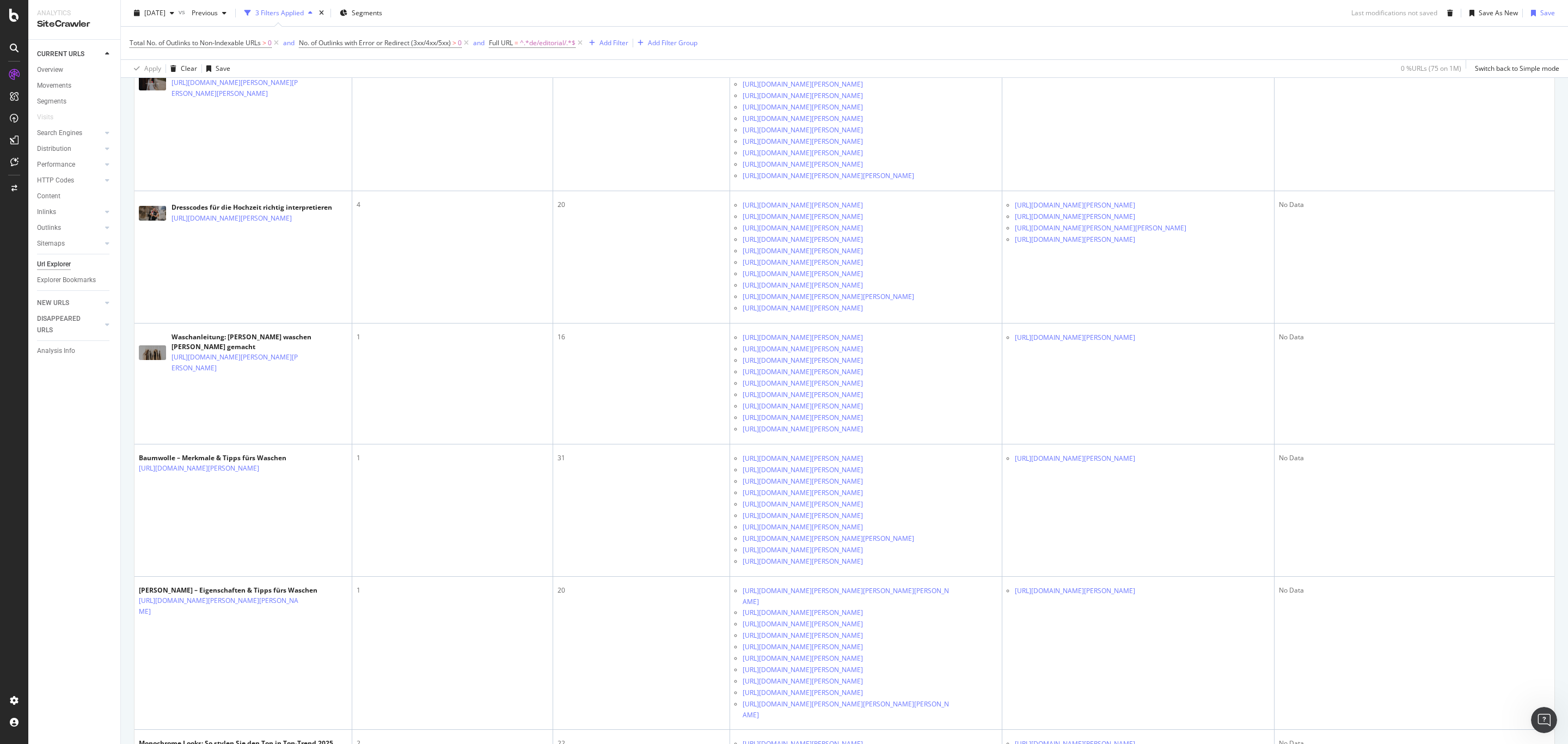
scroll to position [2846, 0]
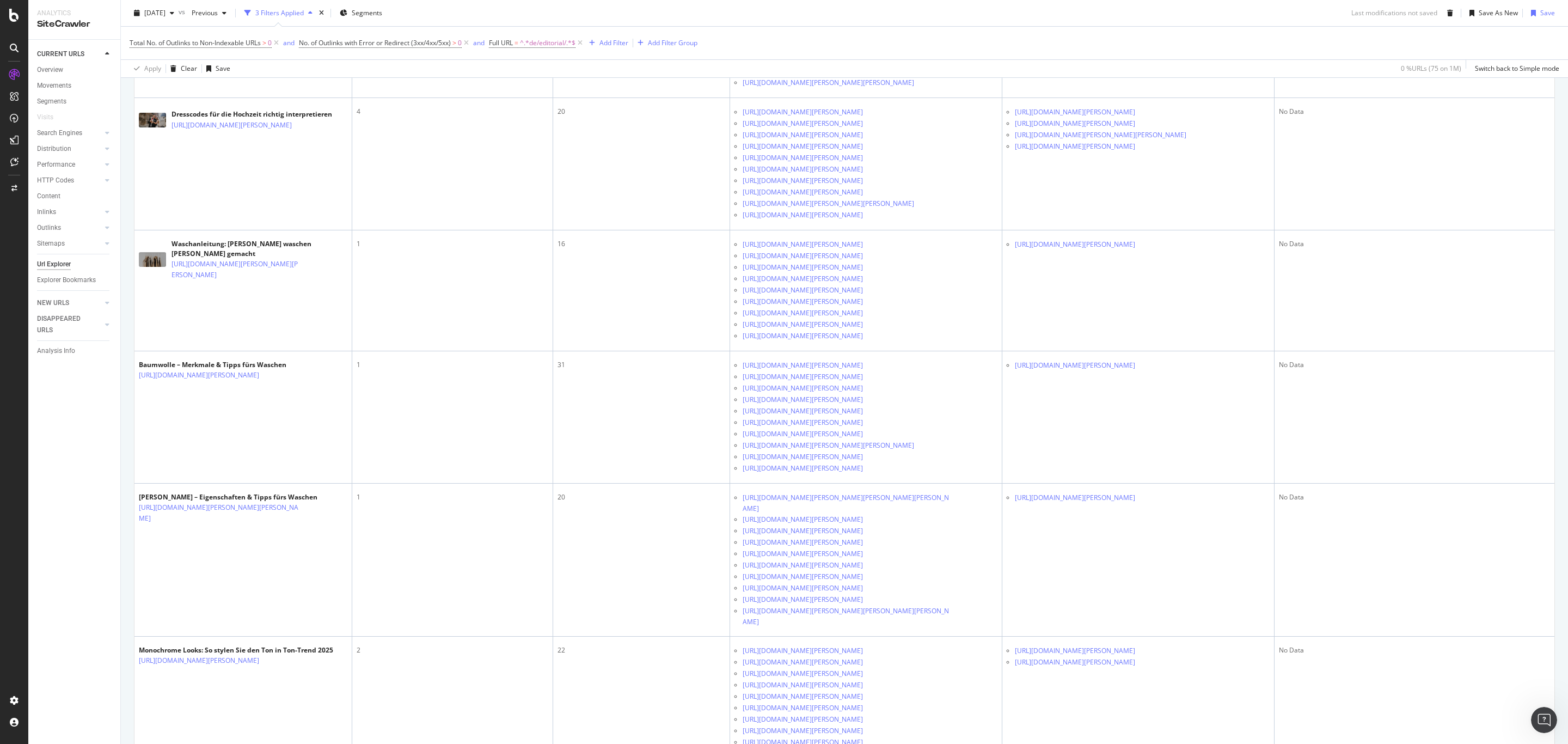
scroll to position [3009, 0]
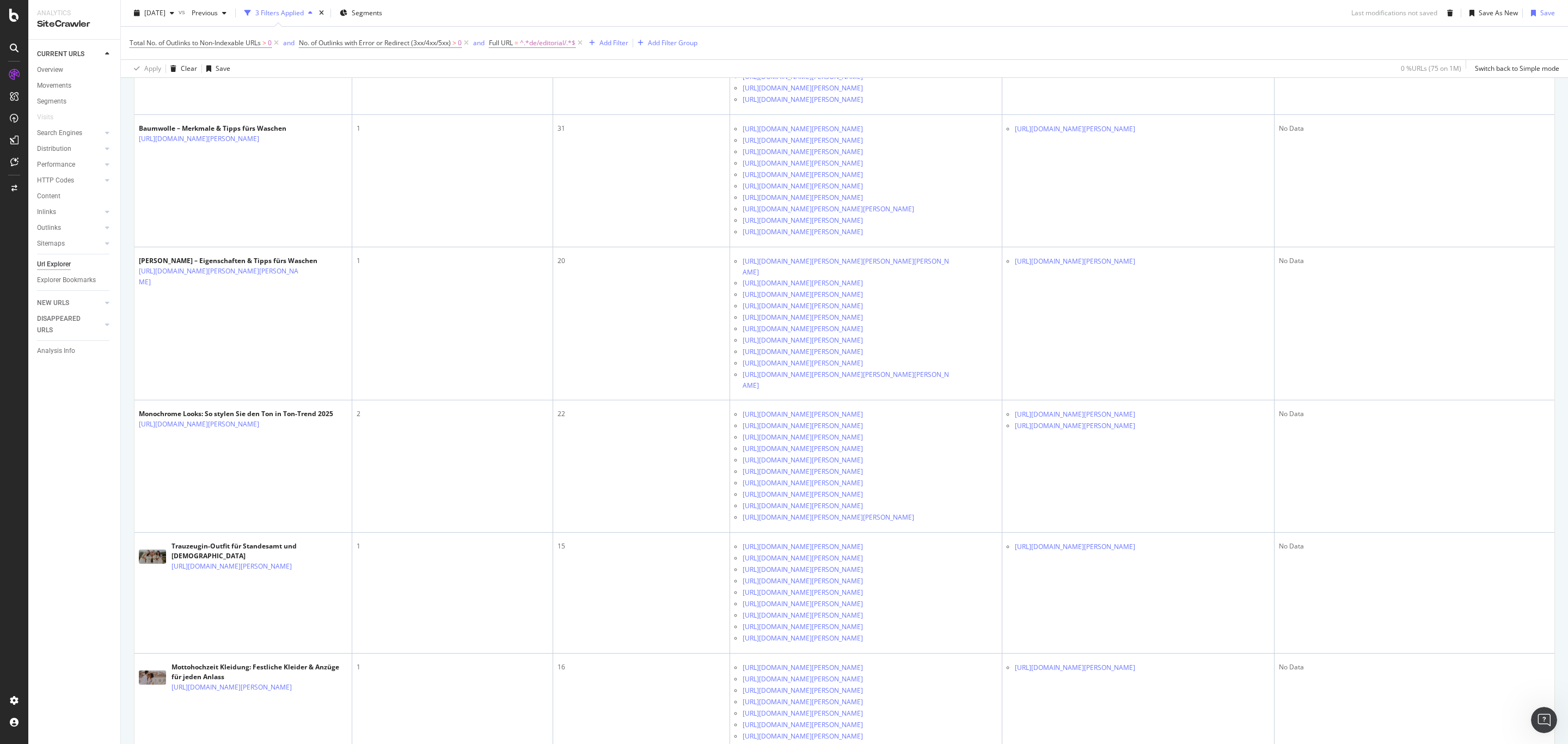
scroll to position [3173, 0]
